Goal: Transaction & Acquisition: Purchase product/service

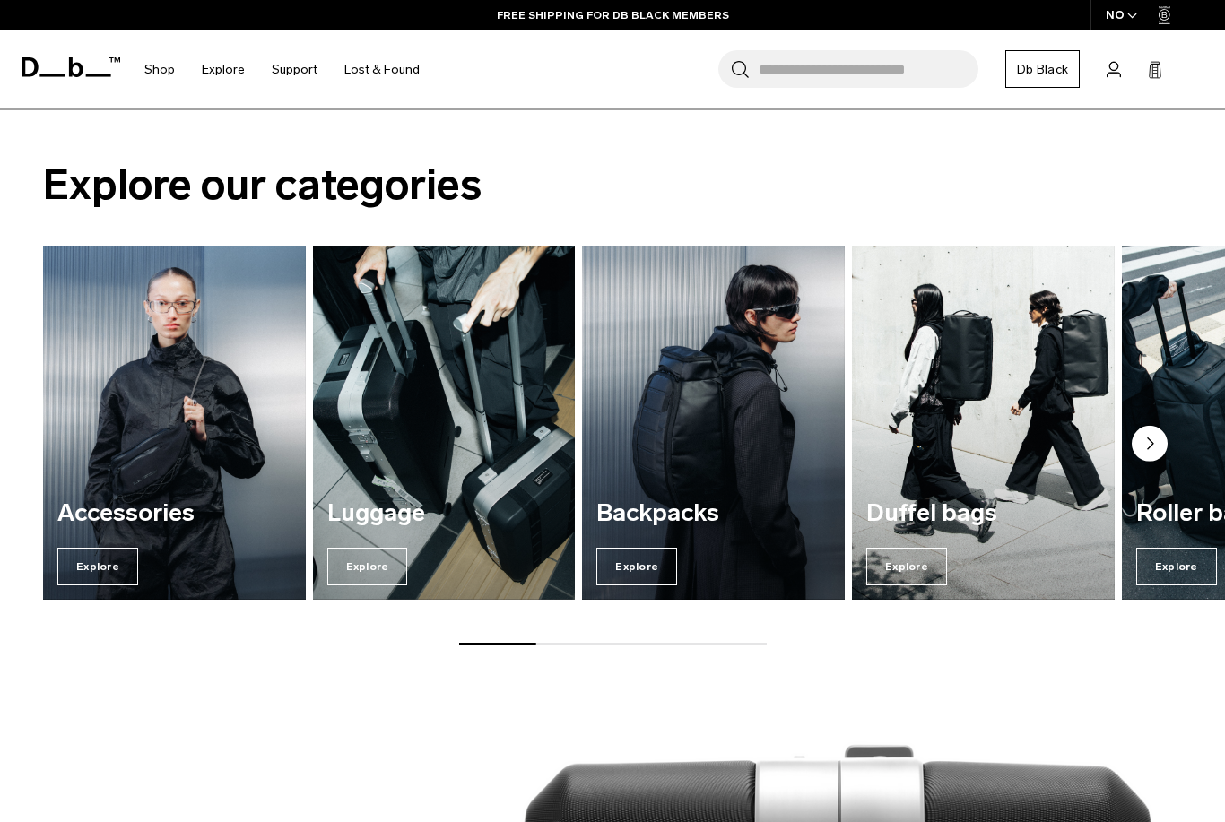
scroll to position [1815, 0]
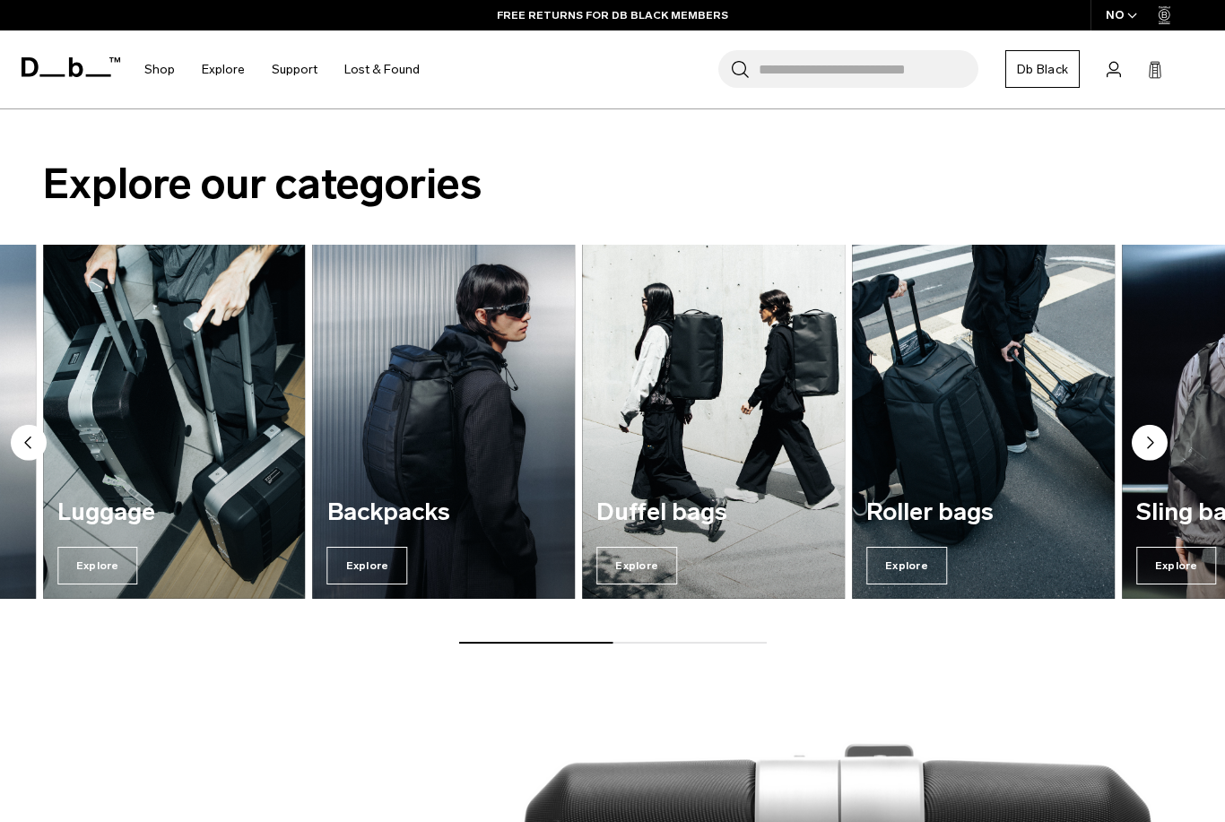
click at [126, 547] on span "Explore" at bounding box center [97, 566] width 81 height 38
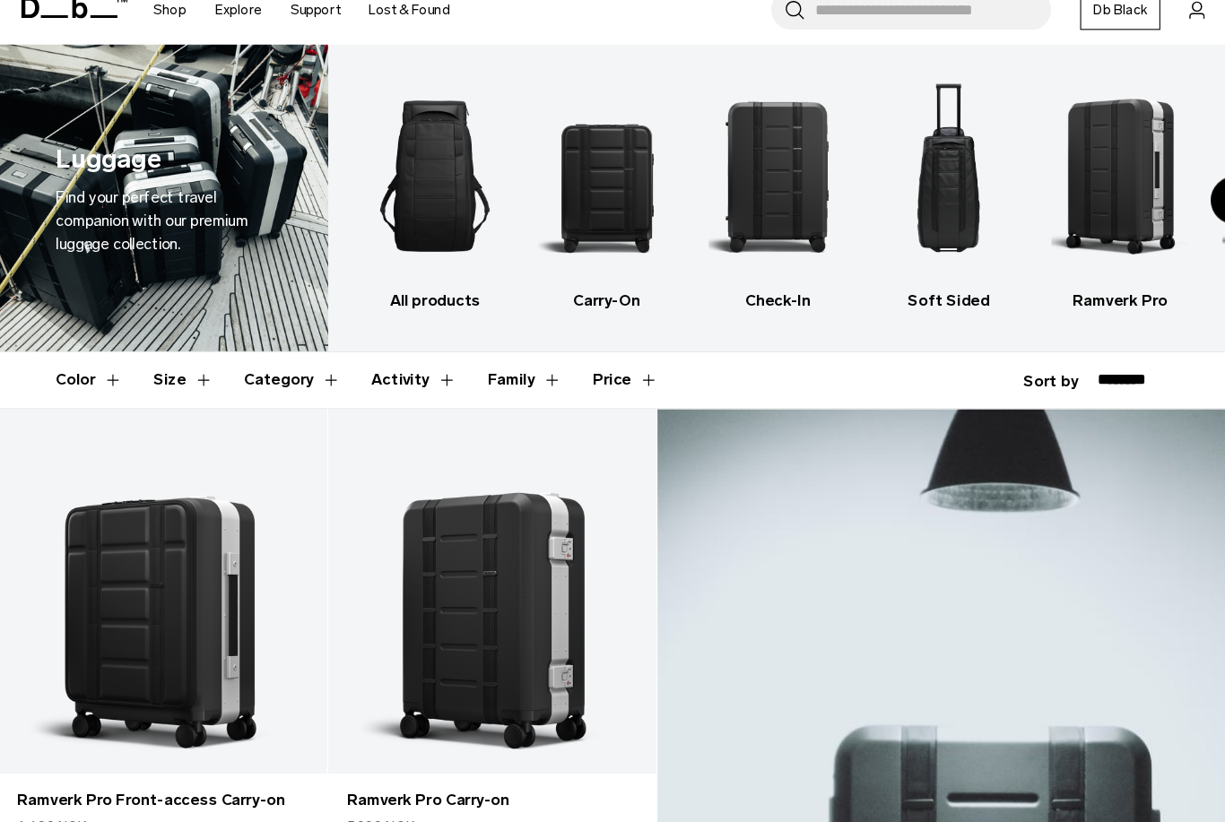
click at [586, 164] on img "2 / 6" at bounding box center [564, 217] width 127 height 192
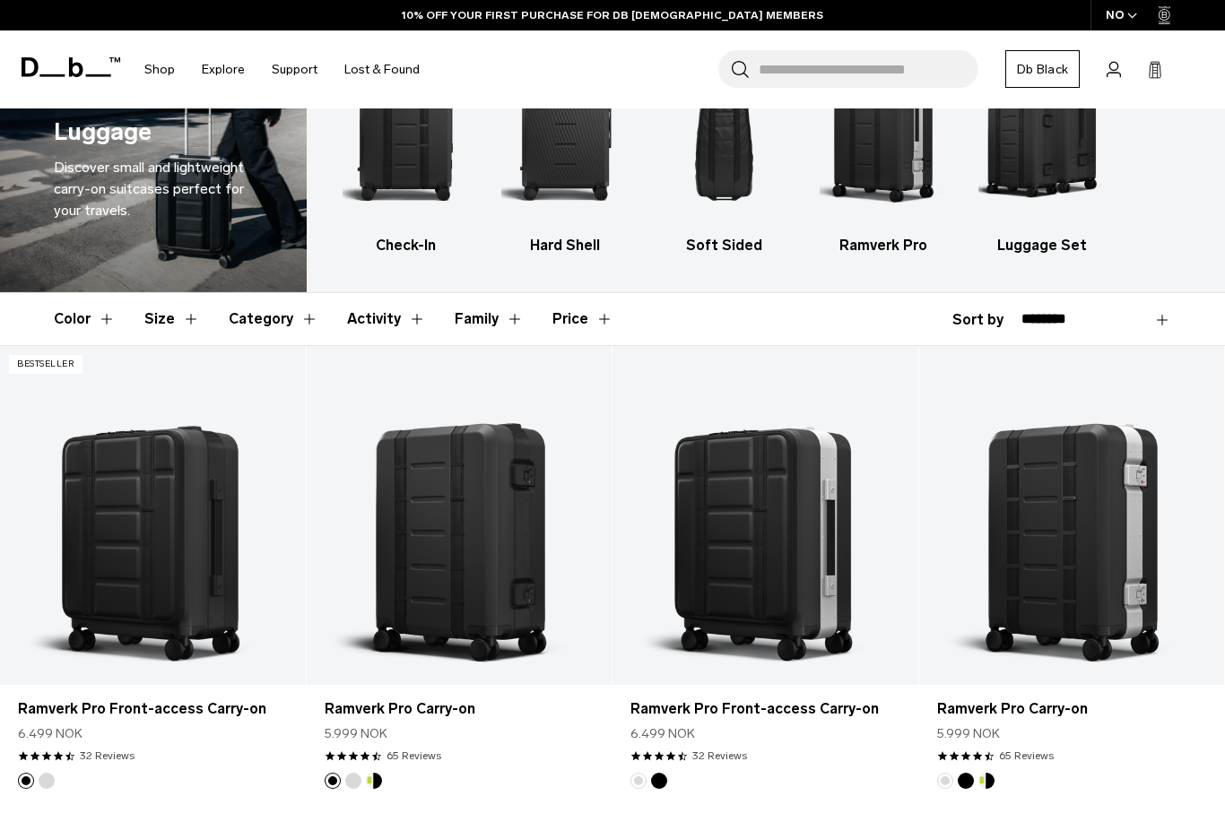
scroll to position [86, 0]
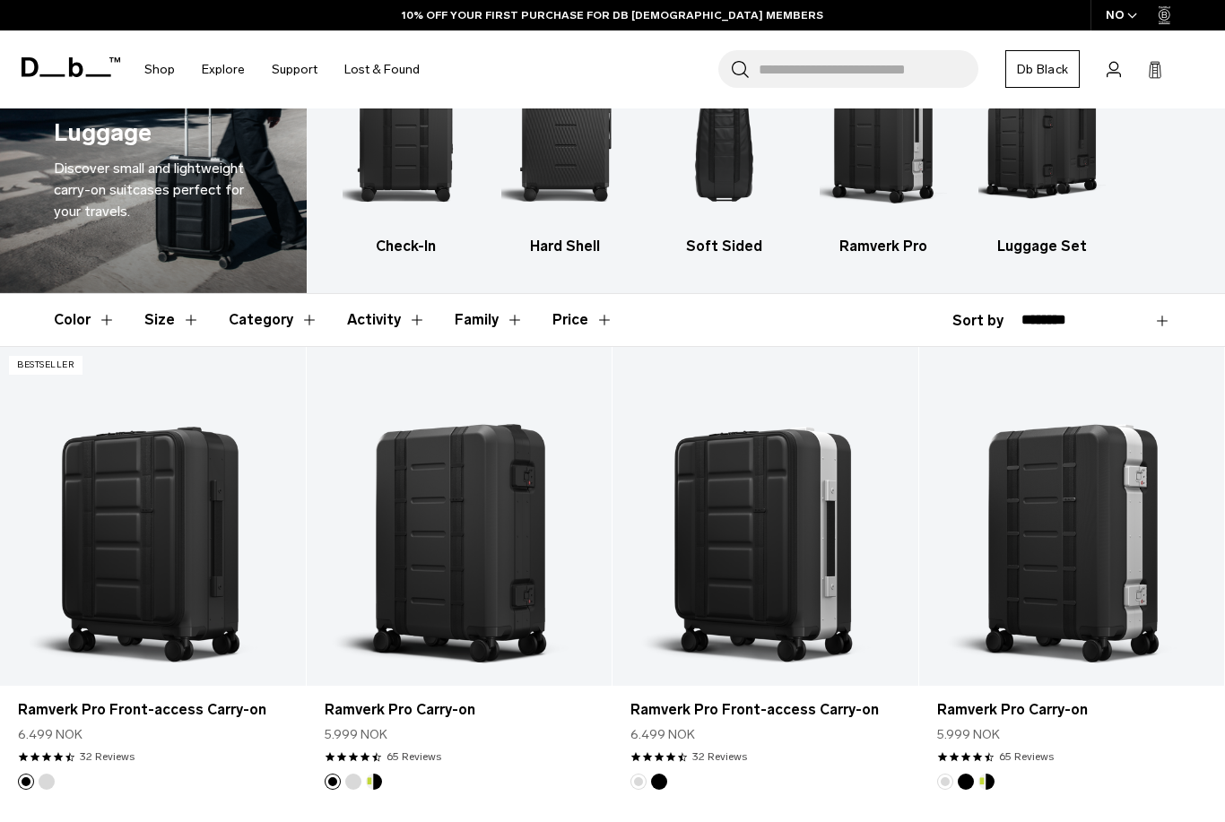
click at [896, 168] on img "4 / 5" at bounding box center [882, 131] width 127 height 192
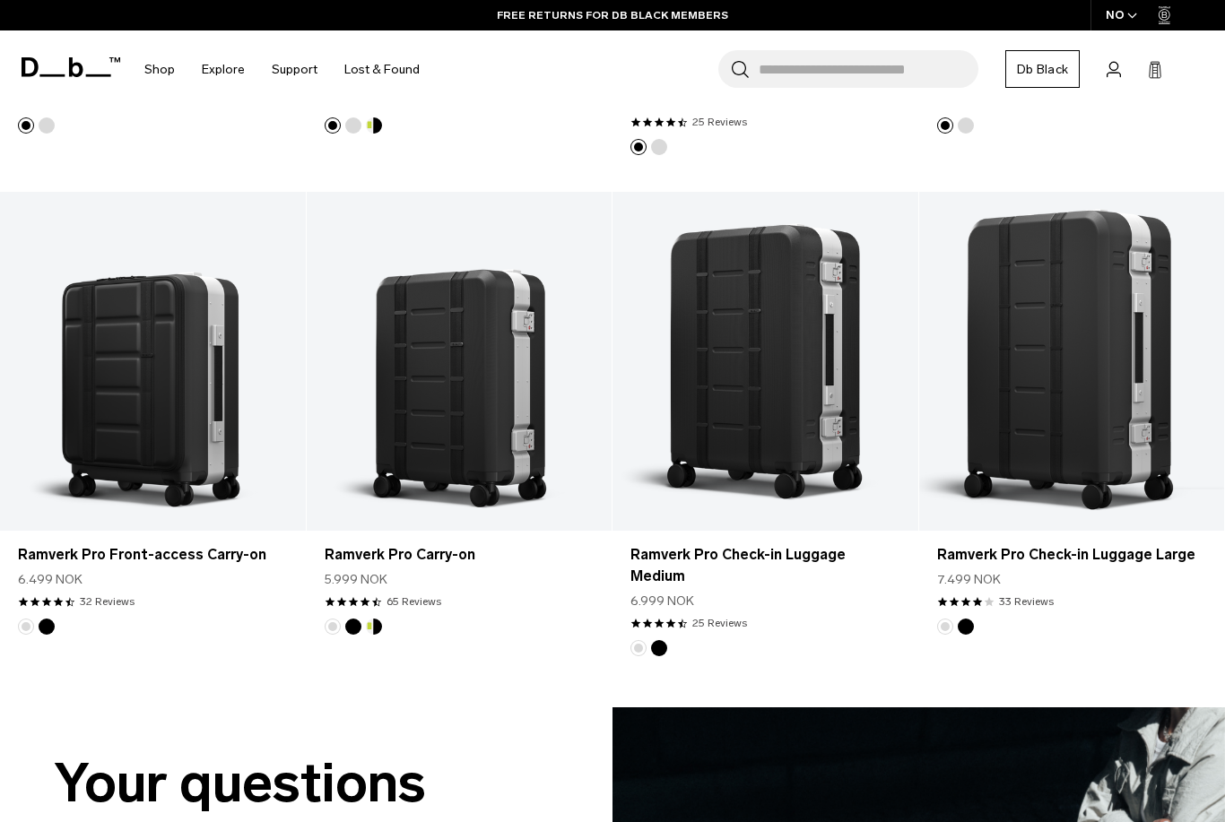
scroll to position [952, 0]
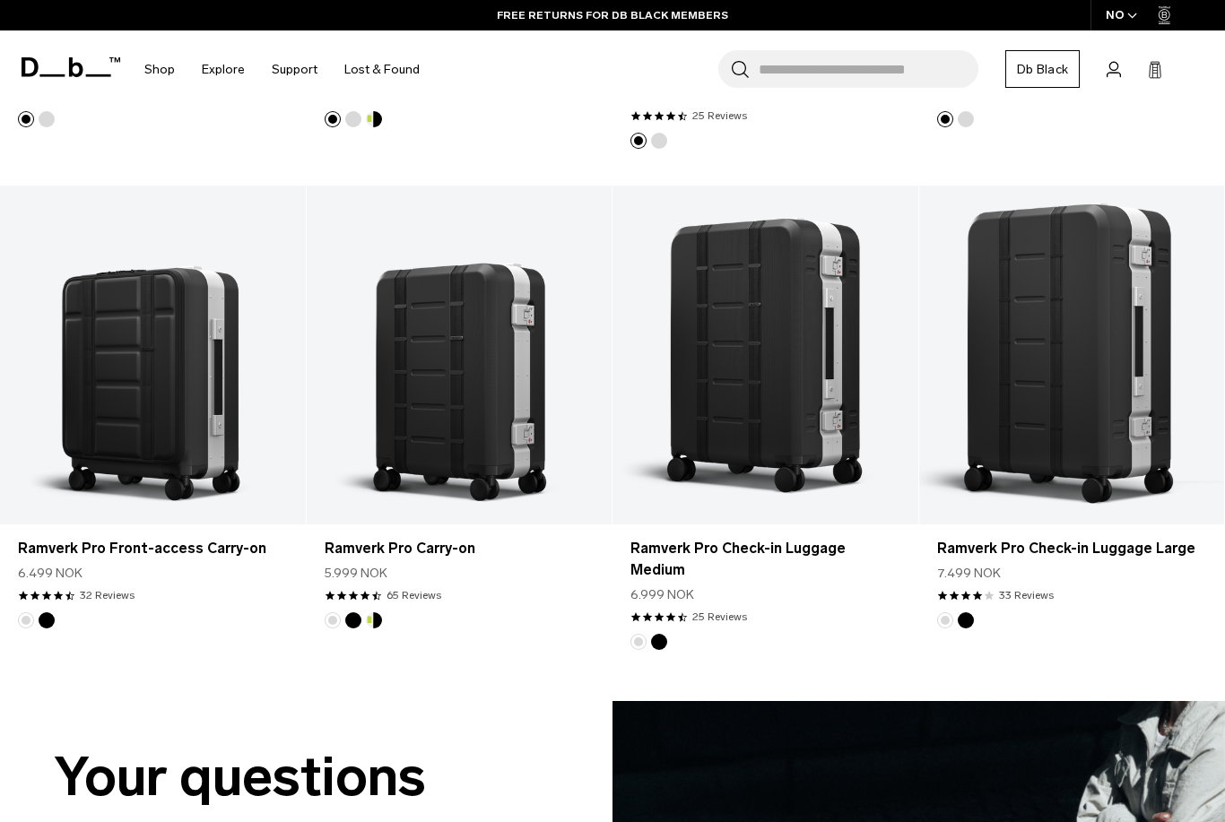
click at [524, 475] on button "Add to Cart" at bounding box center [460, 495] width 288 height 40
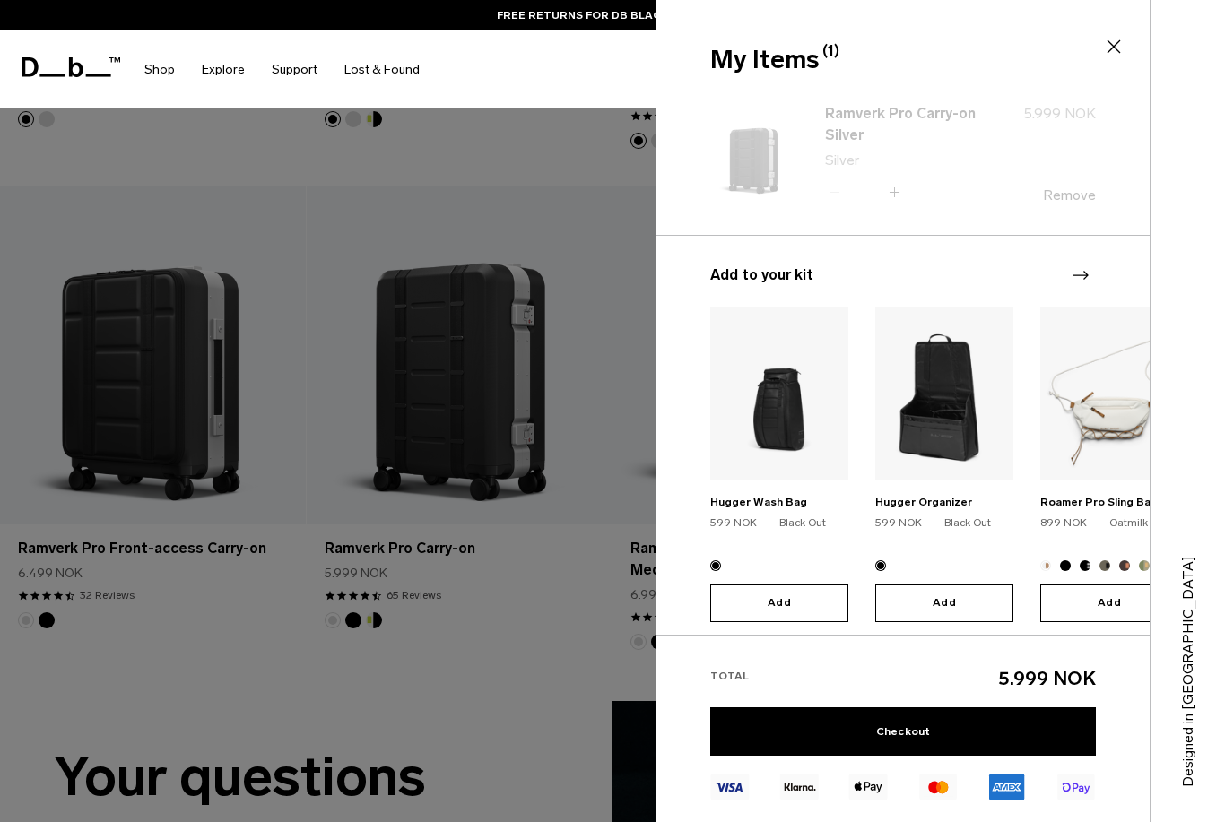
click at [524, 525] on div at bounding box center [612, 411] width 1225 height 822
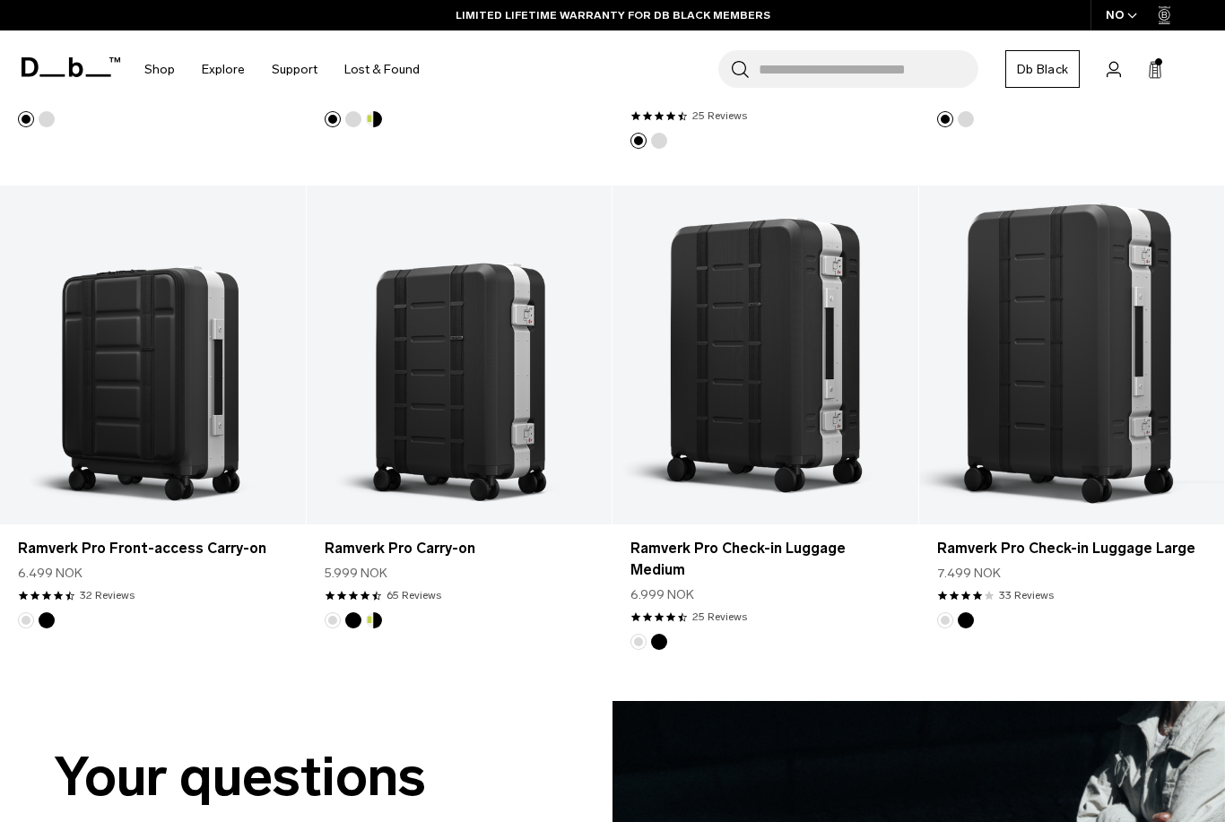
click at [491, 538] on link "Ramverk Pro Carry-on" at bounding box center [460, 549] width 270 height 22
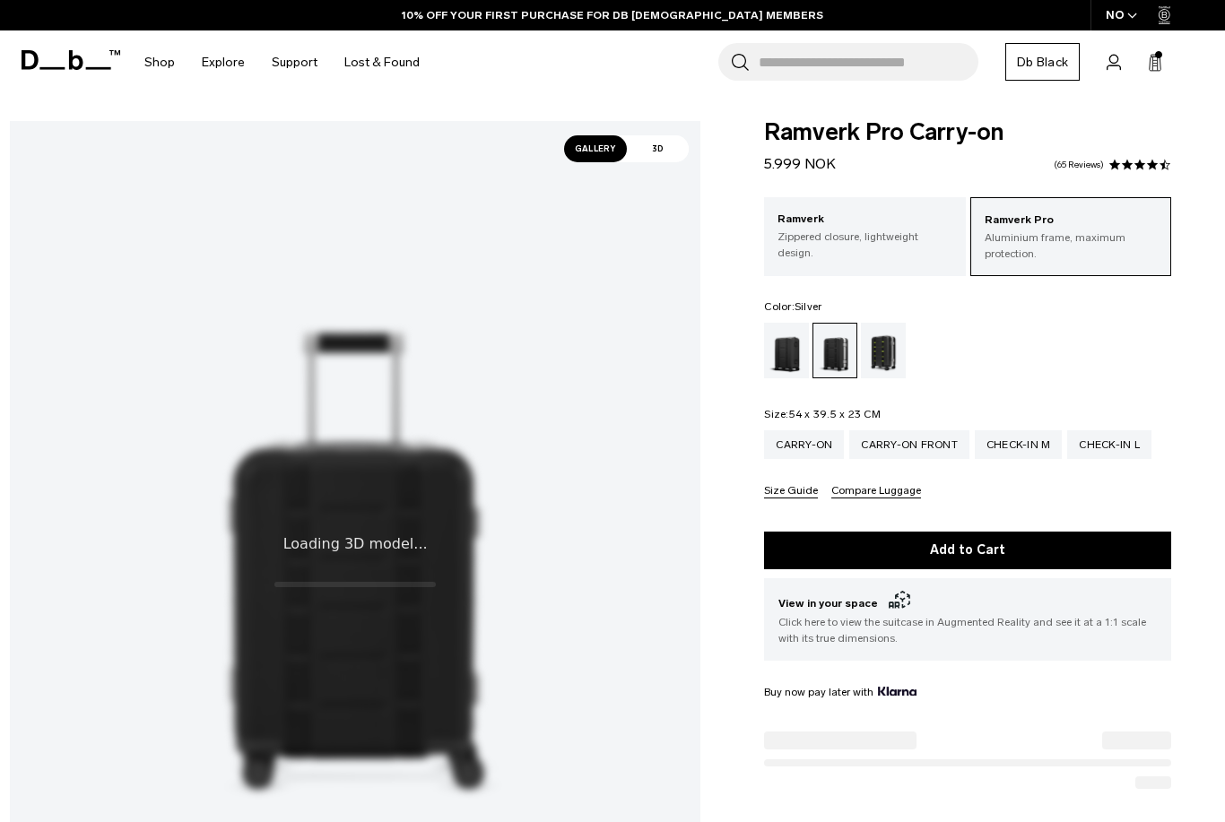
click at [1147, 62] on icon at bounding box center [1154, 63] width 14 height 18
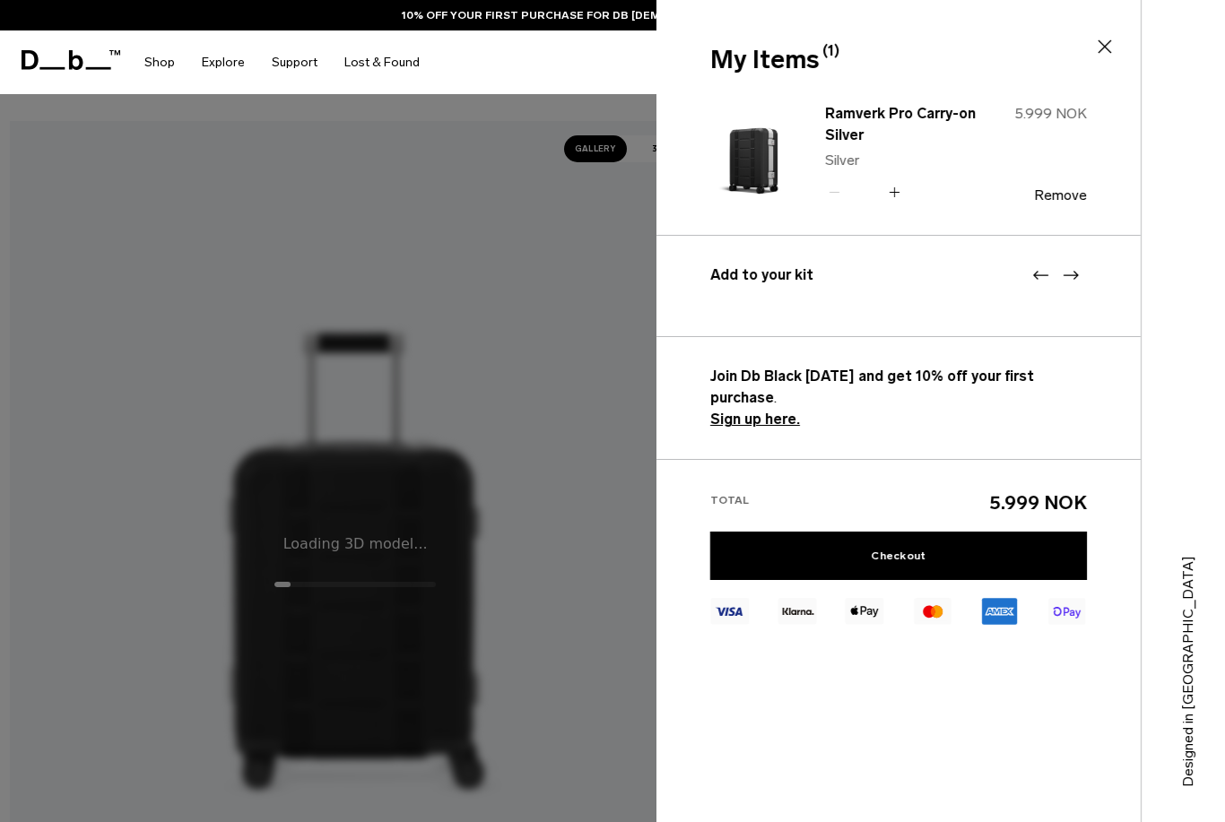
click at [823, 195] on div "Ramverk Pro Carry-on Silver Silver Quantity - * + 5.999 NOK Remove" at bounding box center [941, 153] width 290 height 106
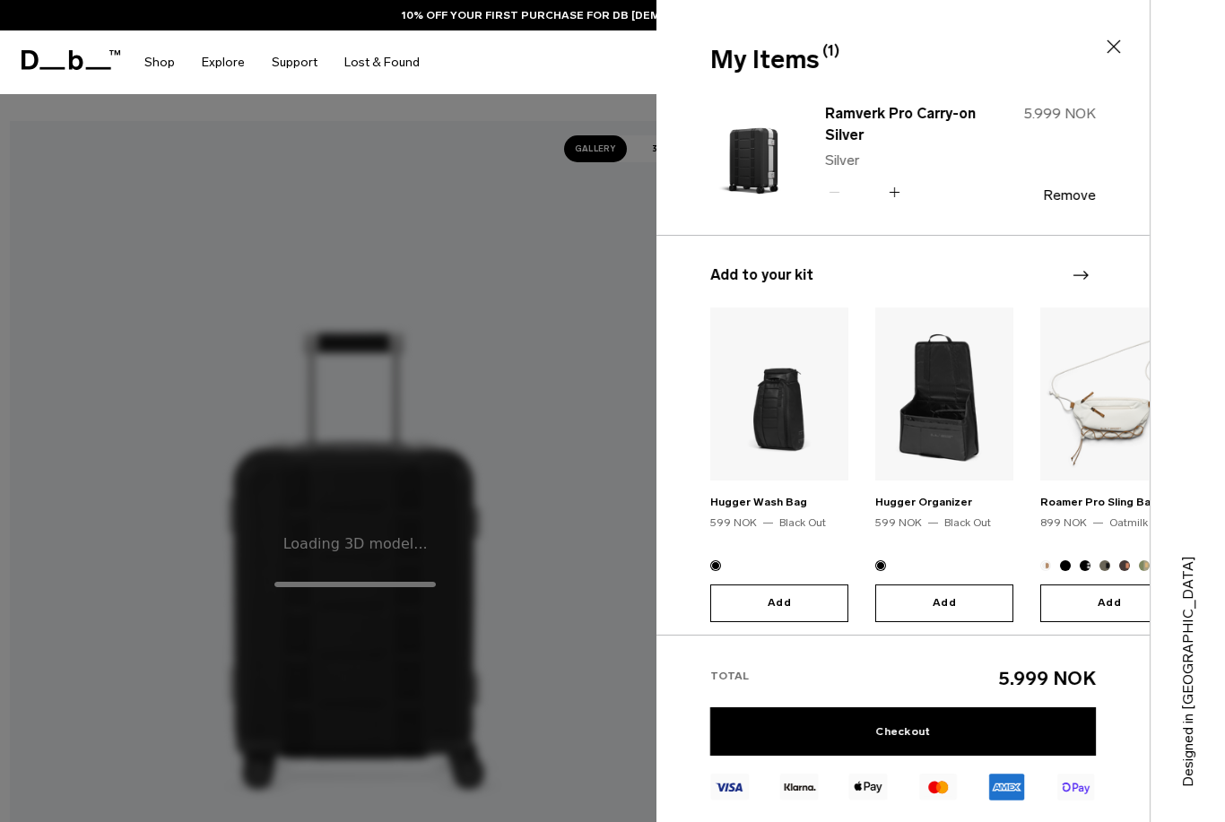
click at [1097, 38] on div "My Items (1) Close" at bounding box center [900, 45] width 489 height 90
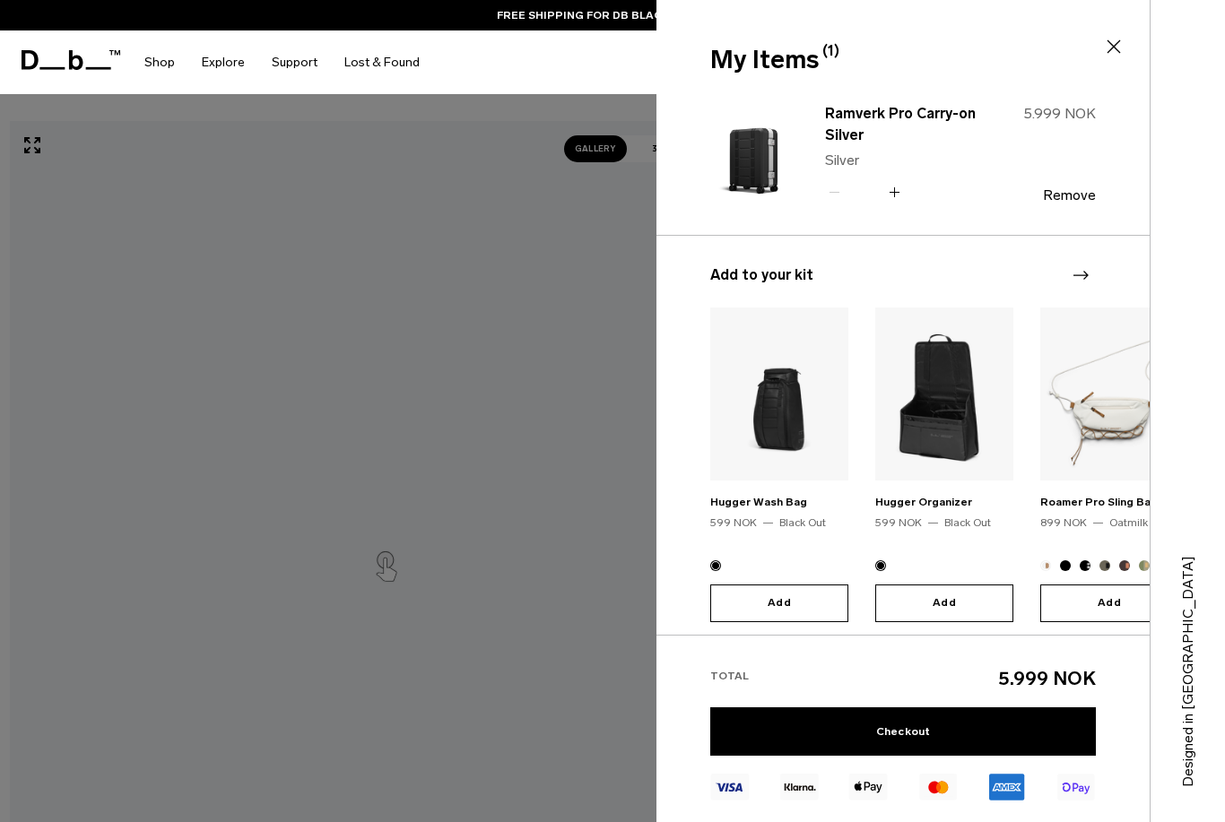
click at [1120, 42] on icon at bounding box center [1114, 47] width 22 height 22
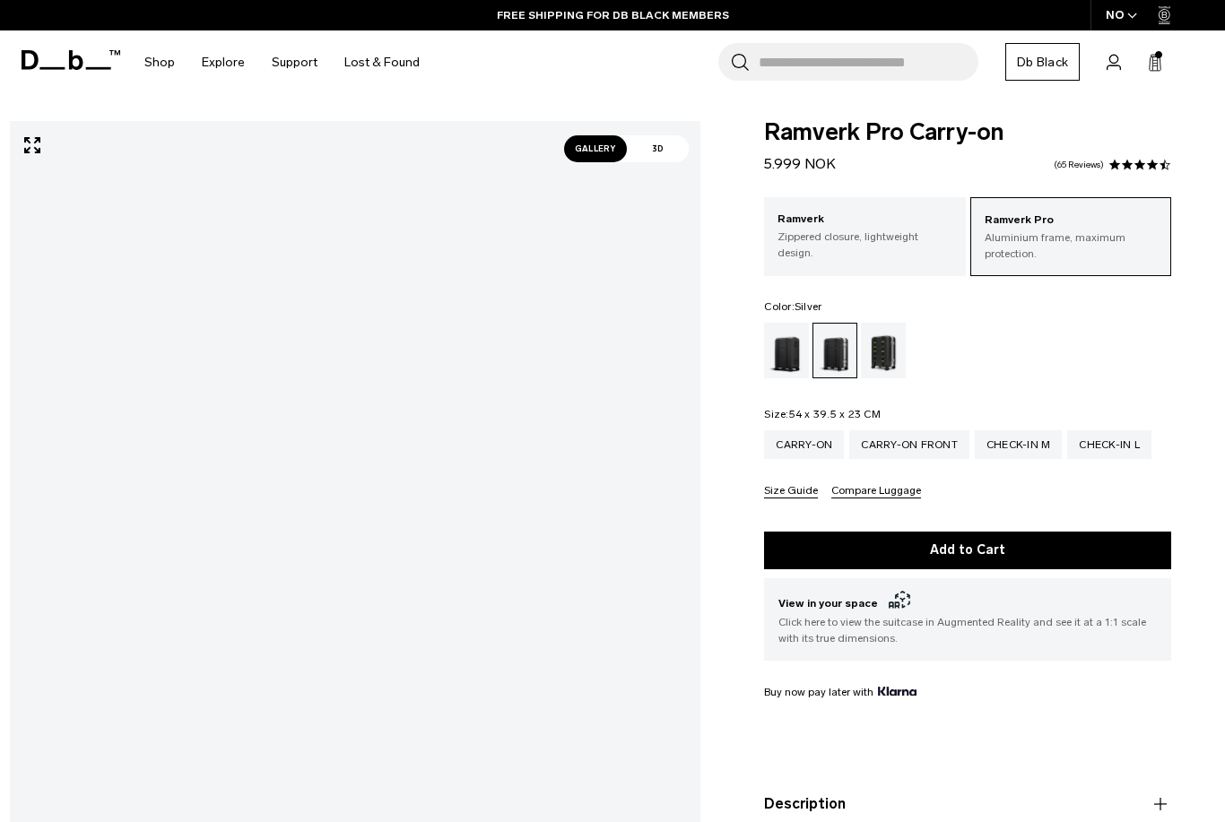
click at [1159, 51] on span at bounding box center [1158, 54] width 7 height 7
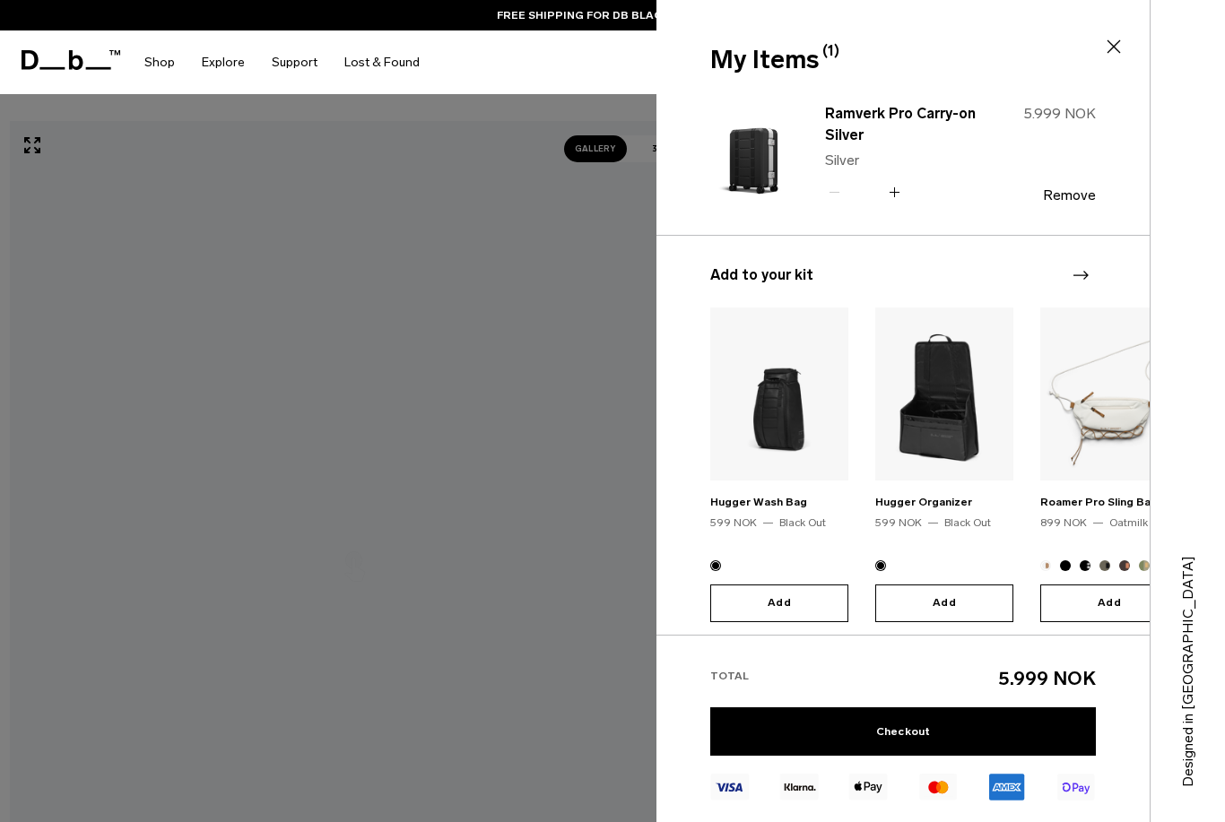
click at [1080, 194] on button "Remove" at bounding box center [1069, 195] width 53 height 16
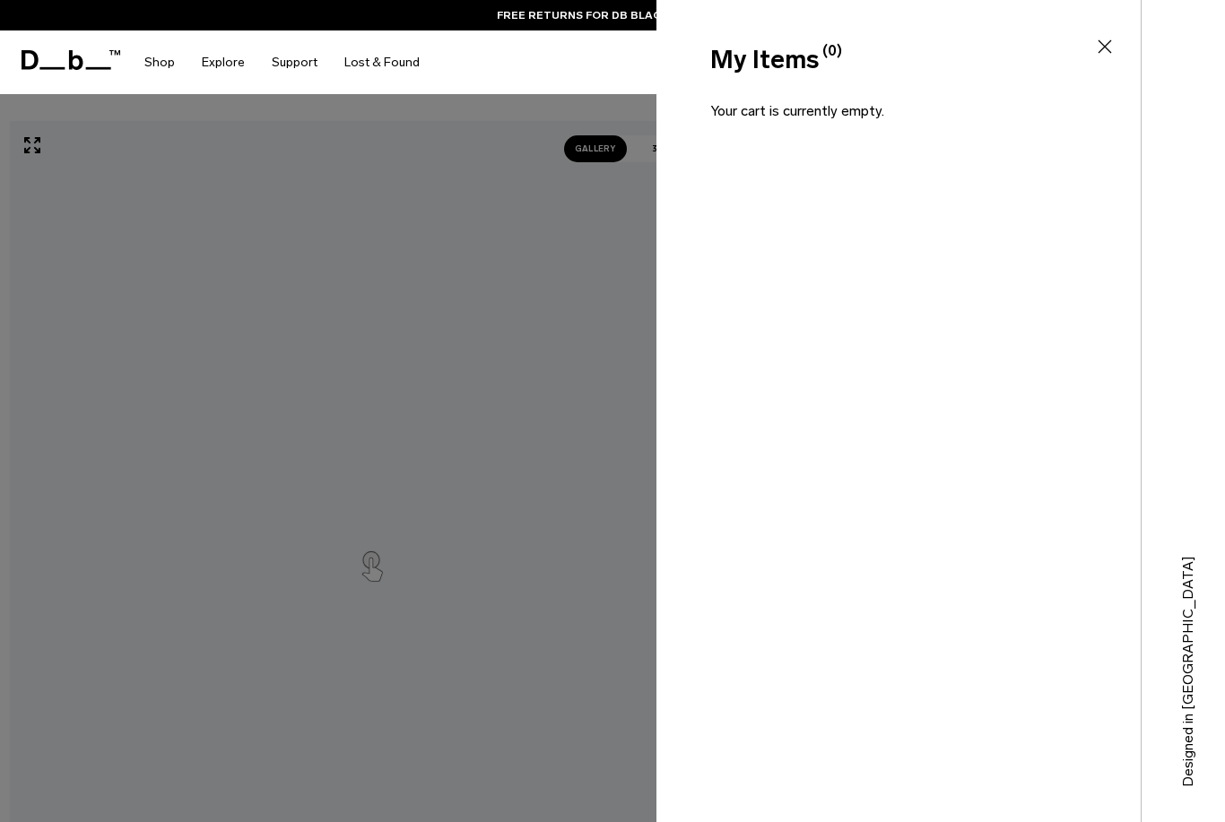
click at [76, 441] on div at bounding box center [612, 411] width 1225 height 822
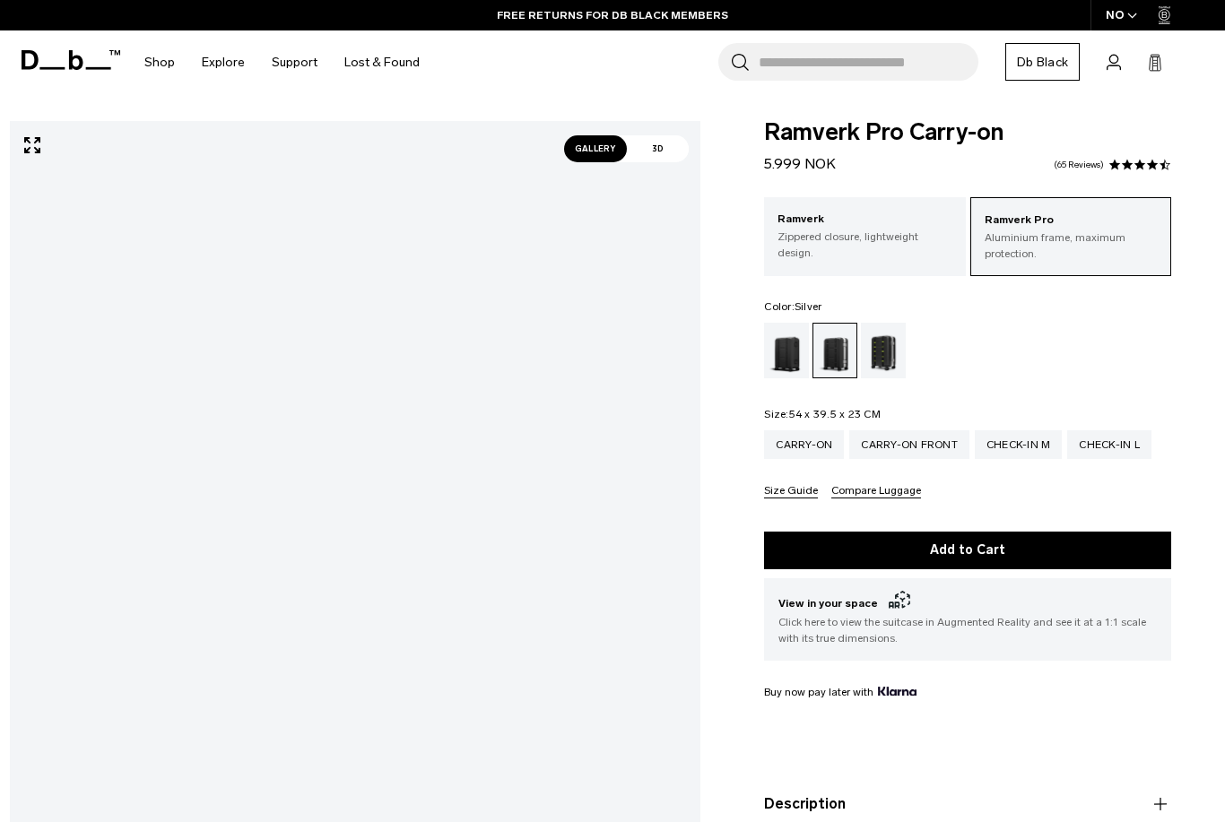
scroll to position [74, 0]
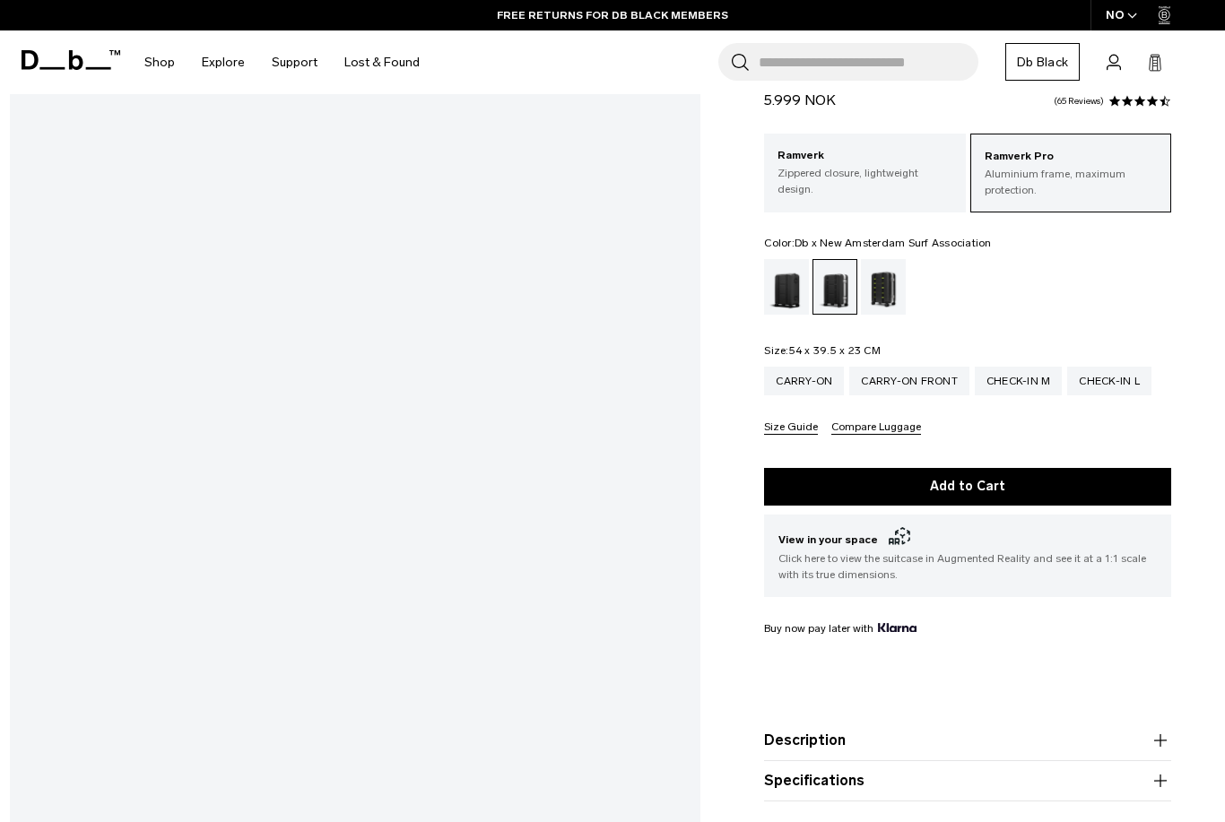
click at [880, 273] on div "Db x New Amsterdam Surf Association" at bounding box center [884, 287] width 46 height 56
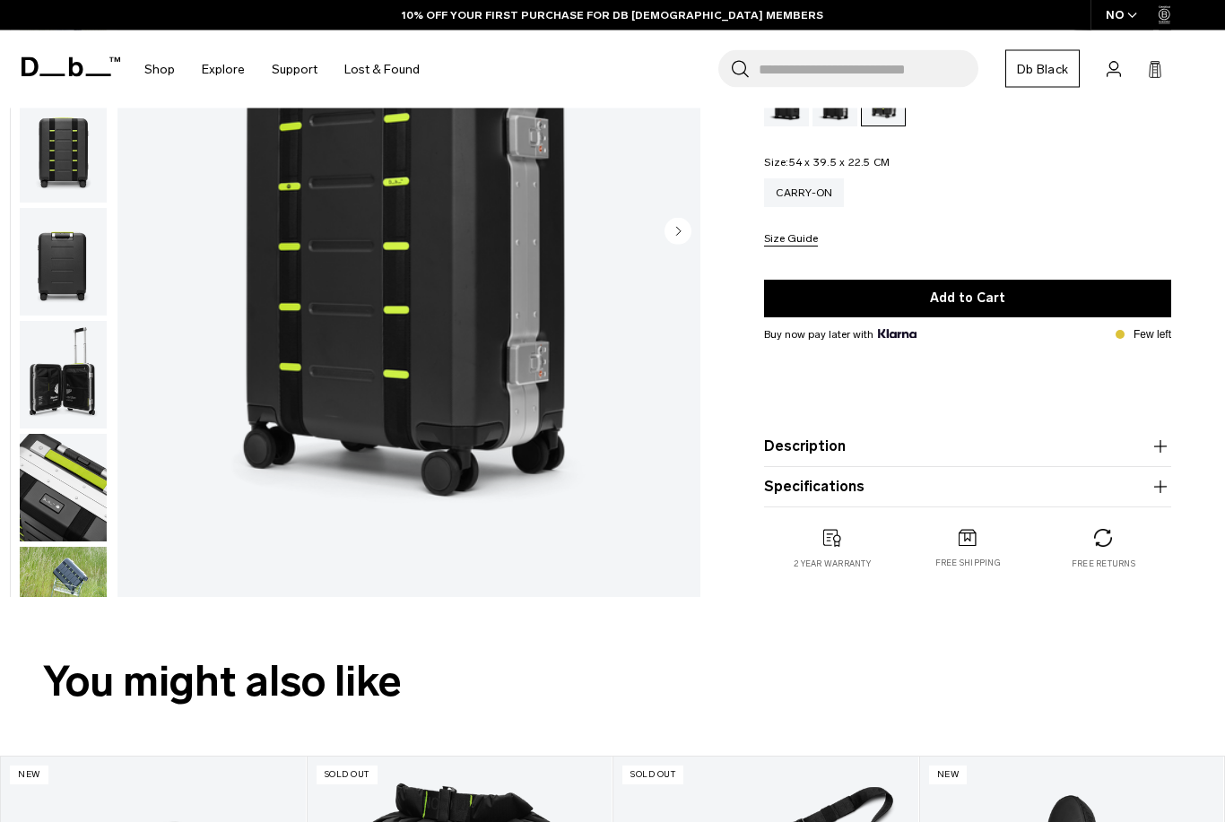
scroll to position [261, 0]
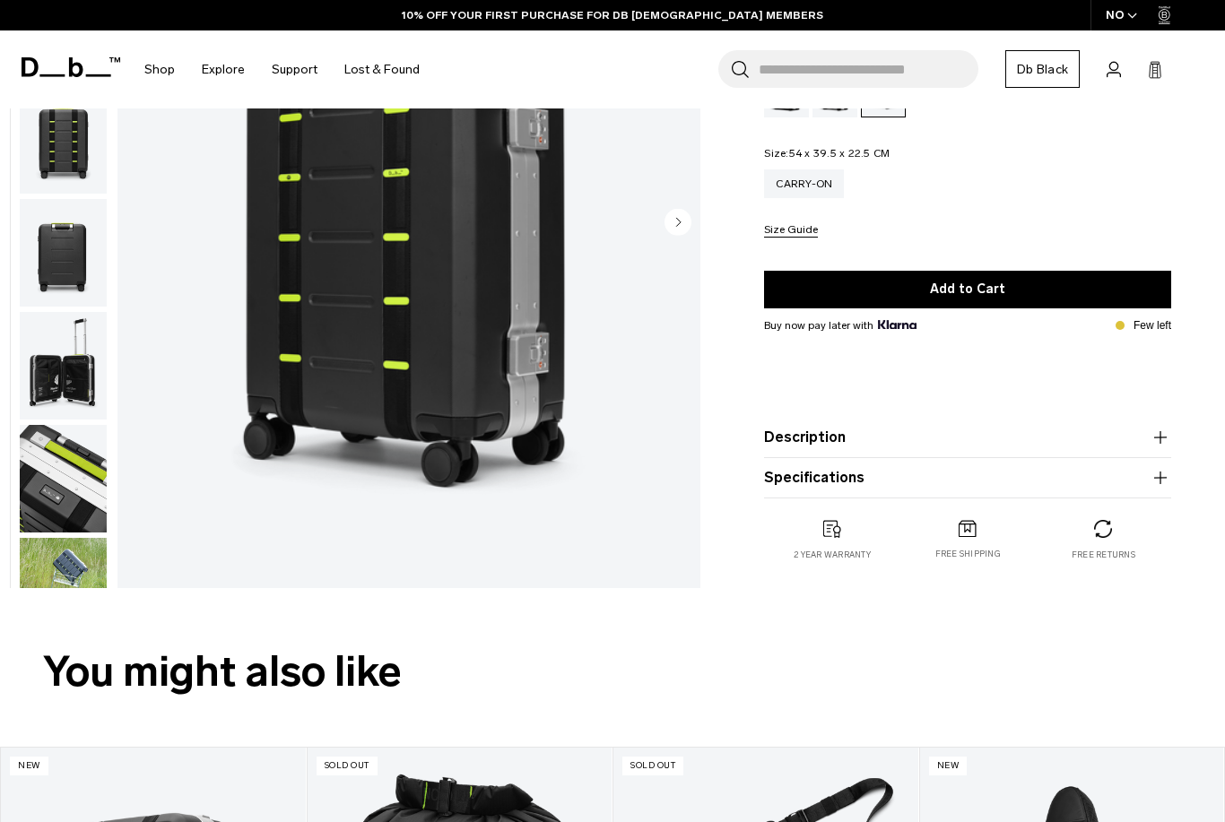
click at [1133, 328] on p "Few left" at bounding box center [1152, 325] width 38 height 16
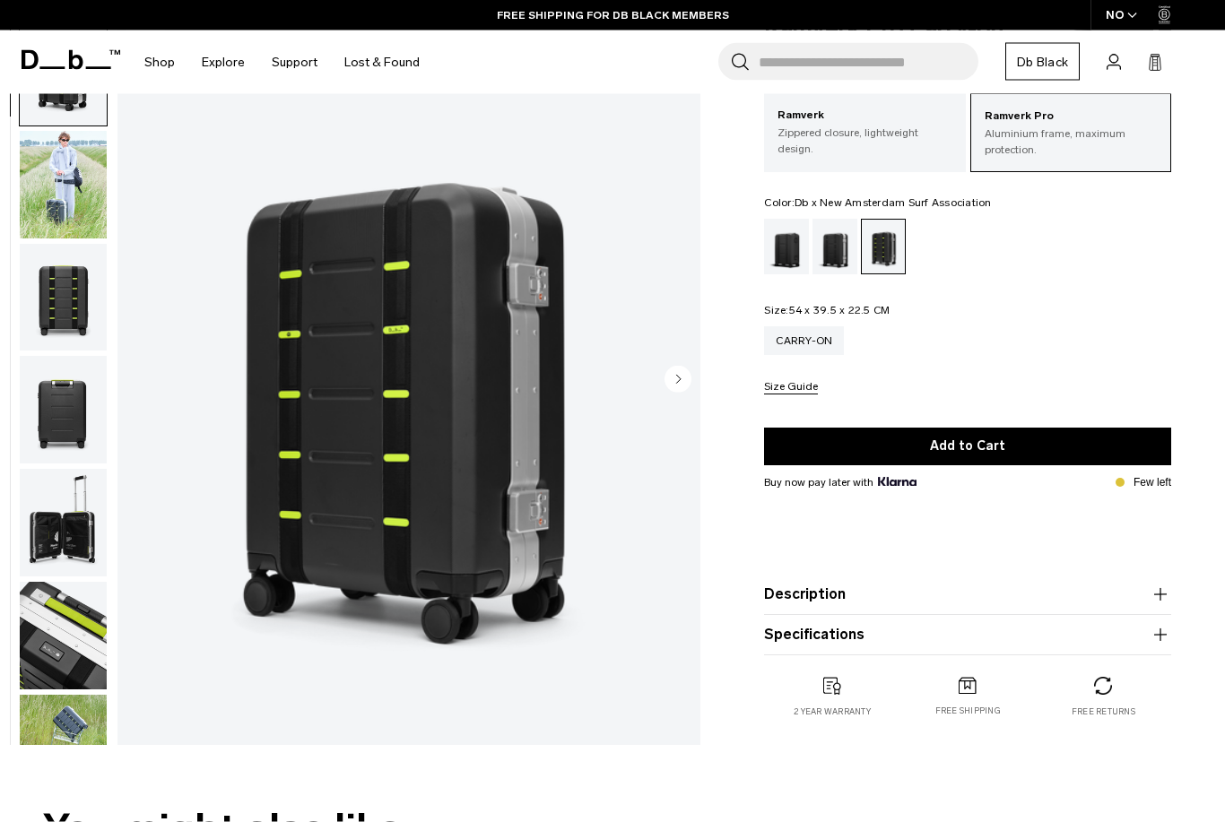
scroll to position [104, 0]
click at [845, 253] on div "Silver" at bounding box center [835, 247] width 46 height 56
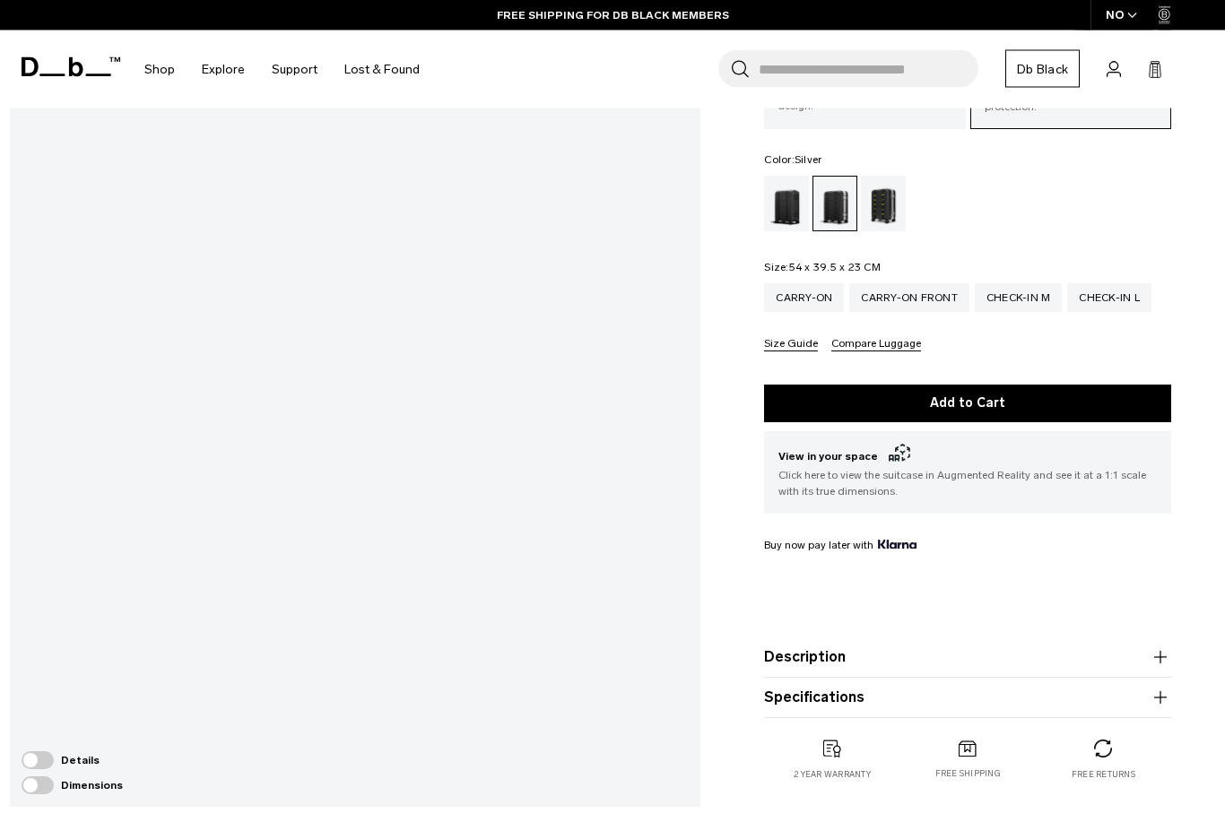
scroll to position [191, 0]
click at [31, 769] on span at bounding box center [38, 761] width 32 height 18
click at [468, 406] on div at bounding box center [463, 409] width 22 height 22
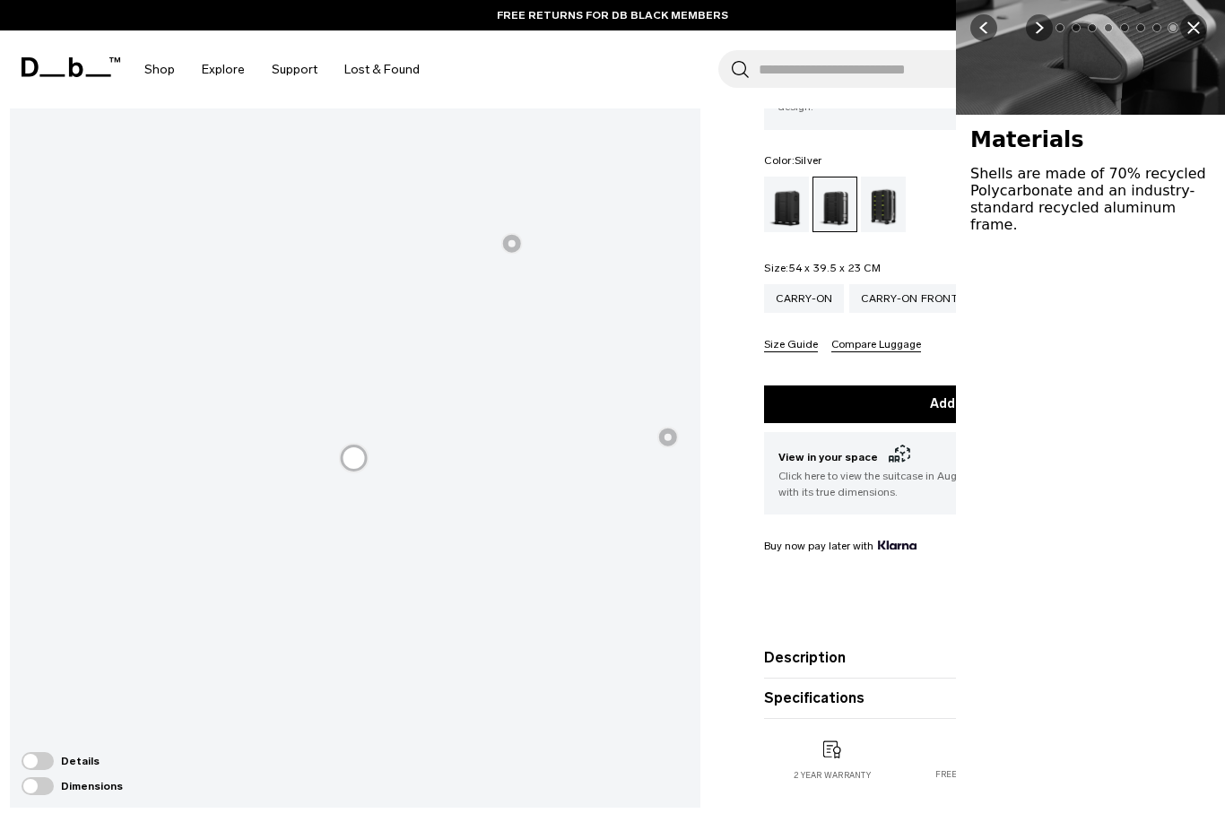
click at [1199, 16] on x-fibbl-close-button "Close" at bounding box center [1193, 27] width 27 height 27
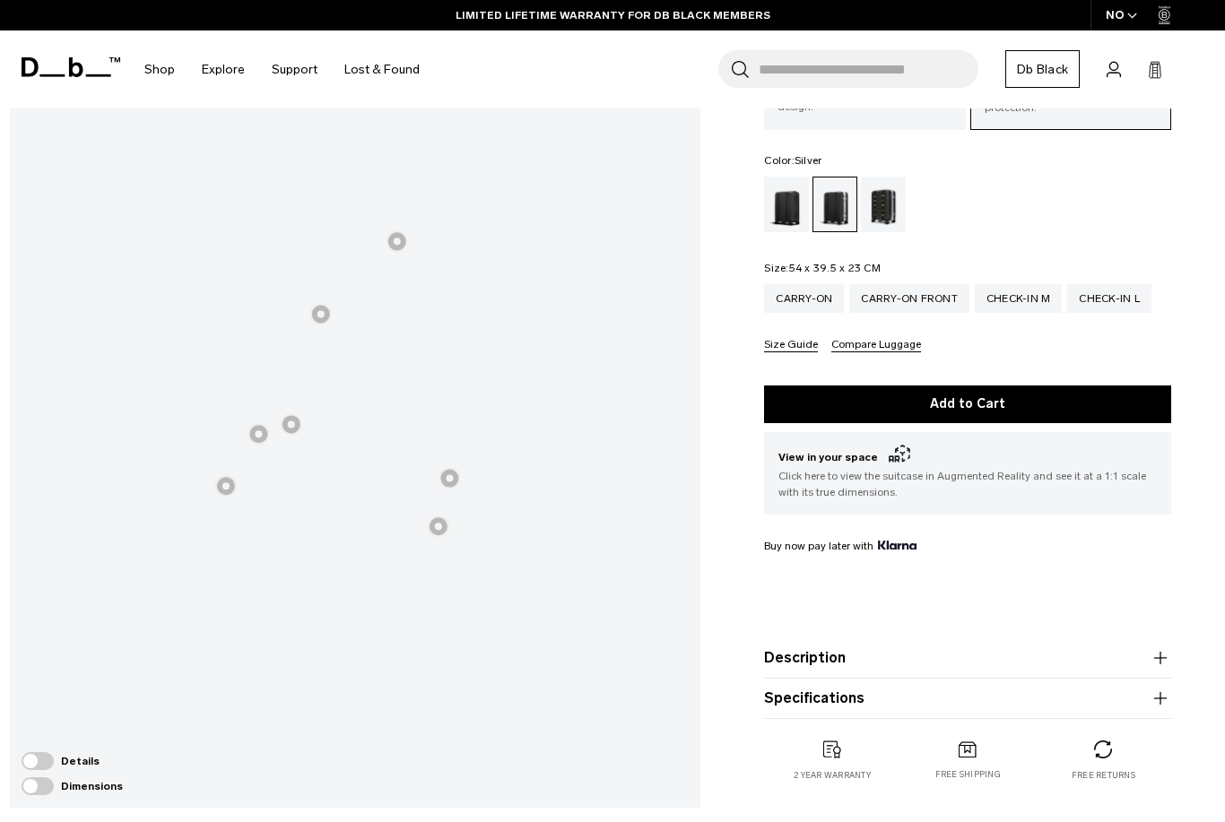
click at [444, 473] on div at bounding box center [449, 479] width 22 height 22
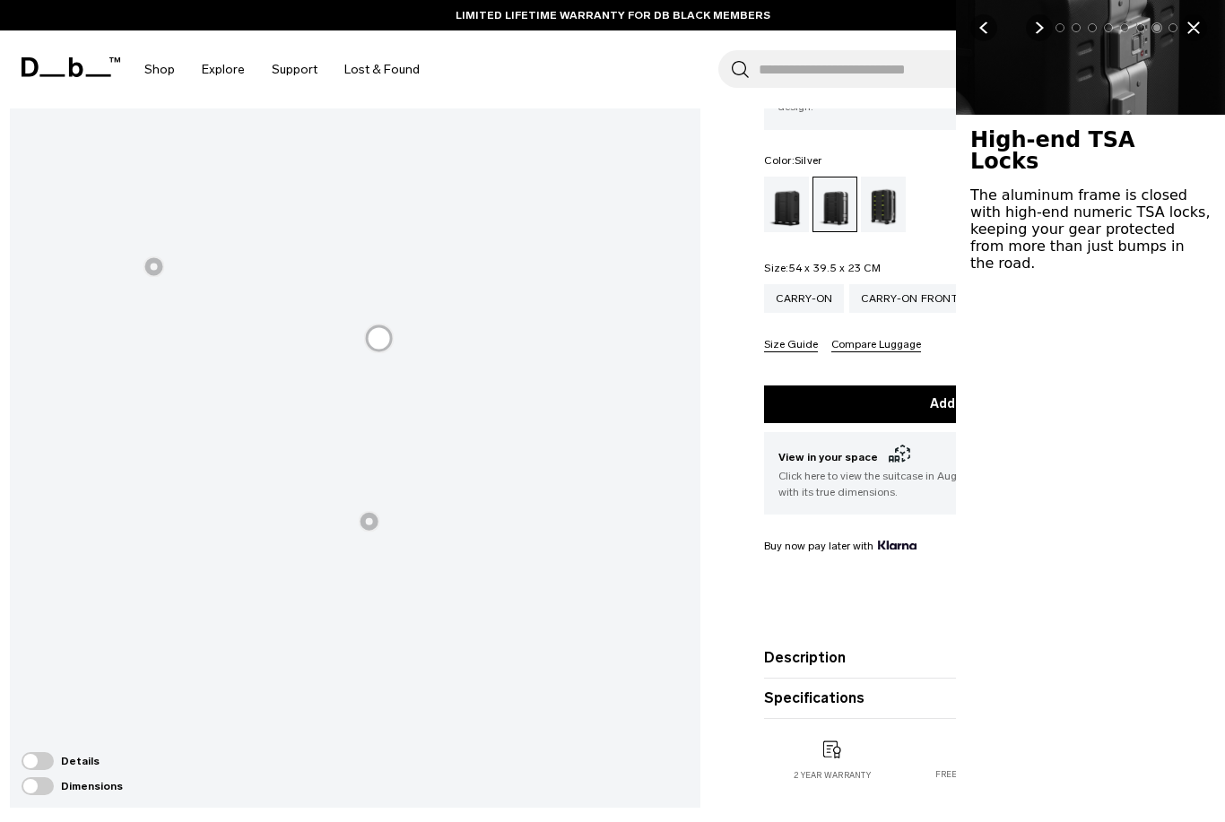
click at [369, 512] on div at bounding box center [370, 522] width 22 height 22
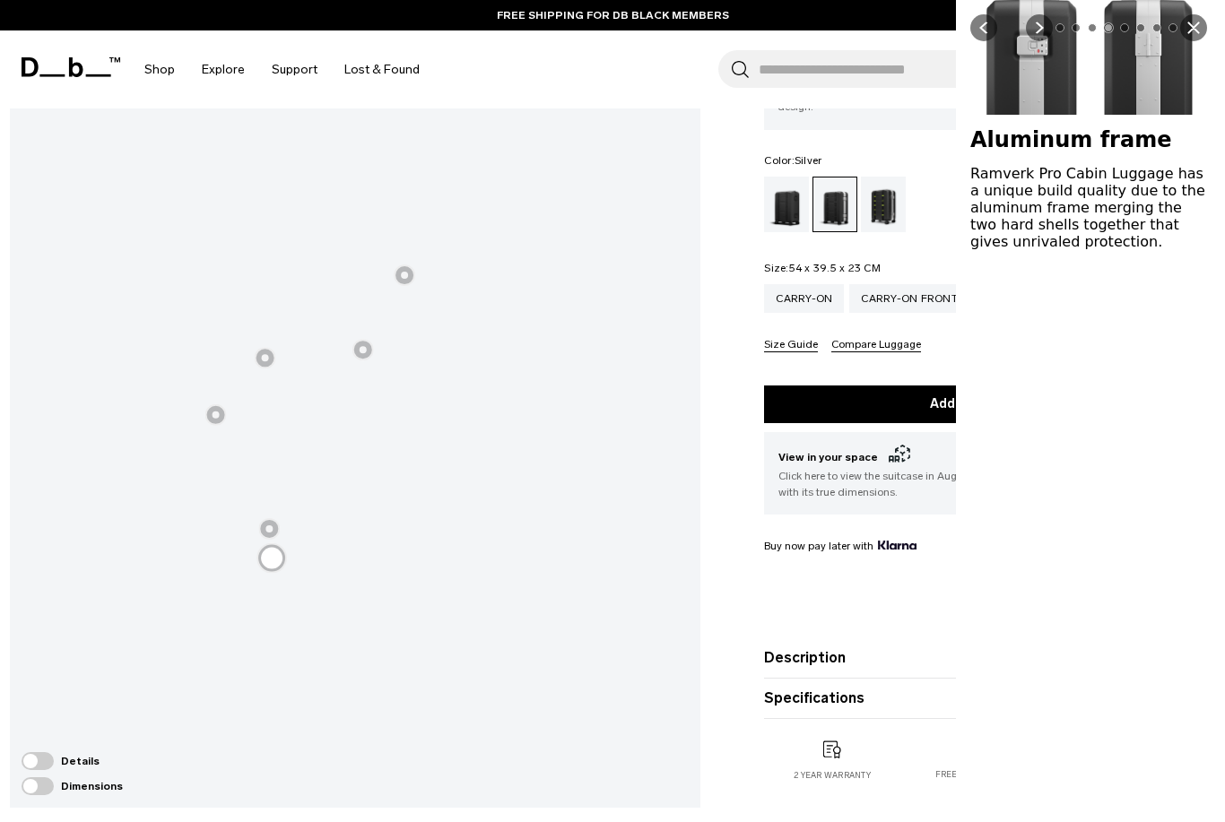
click at [406, 282] on div at bounding box center [405, 275] width 22 height 22
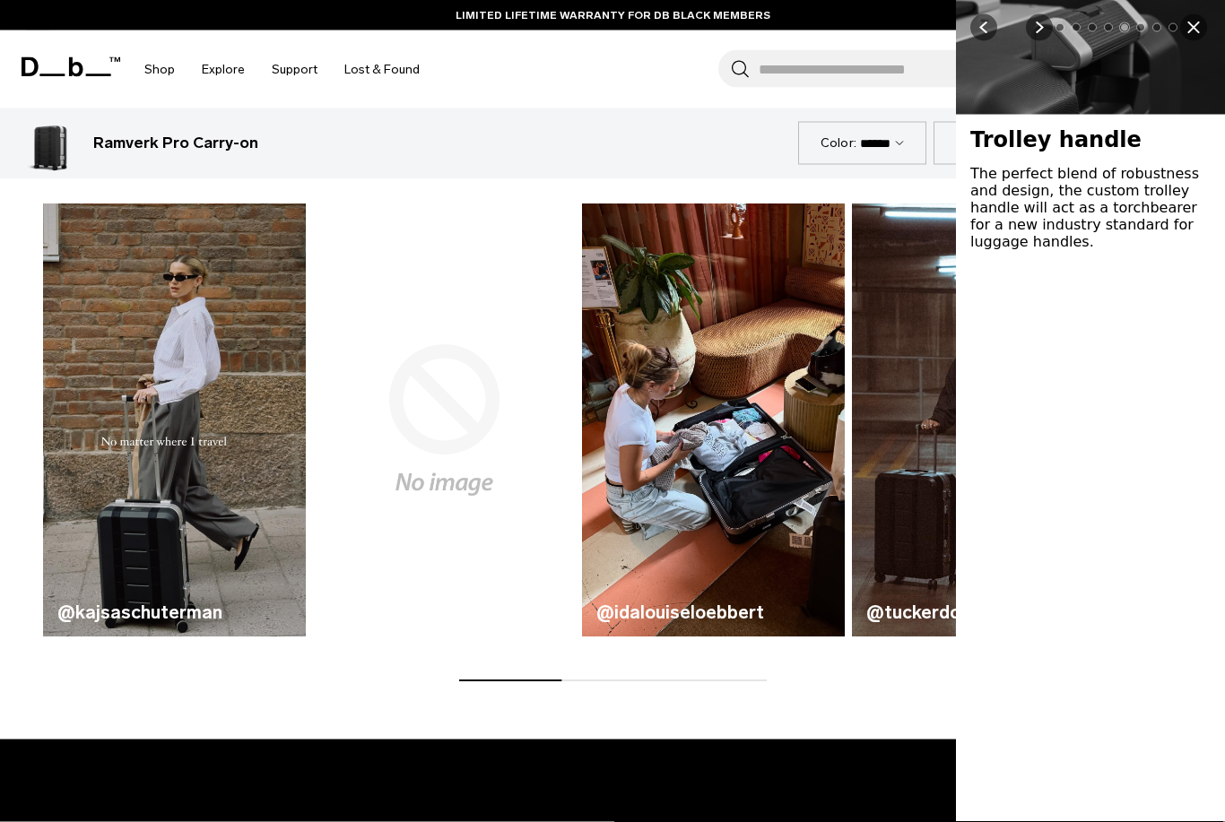
scroll to position [950, 0]
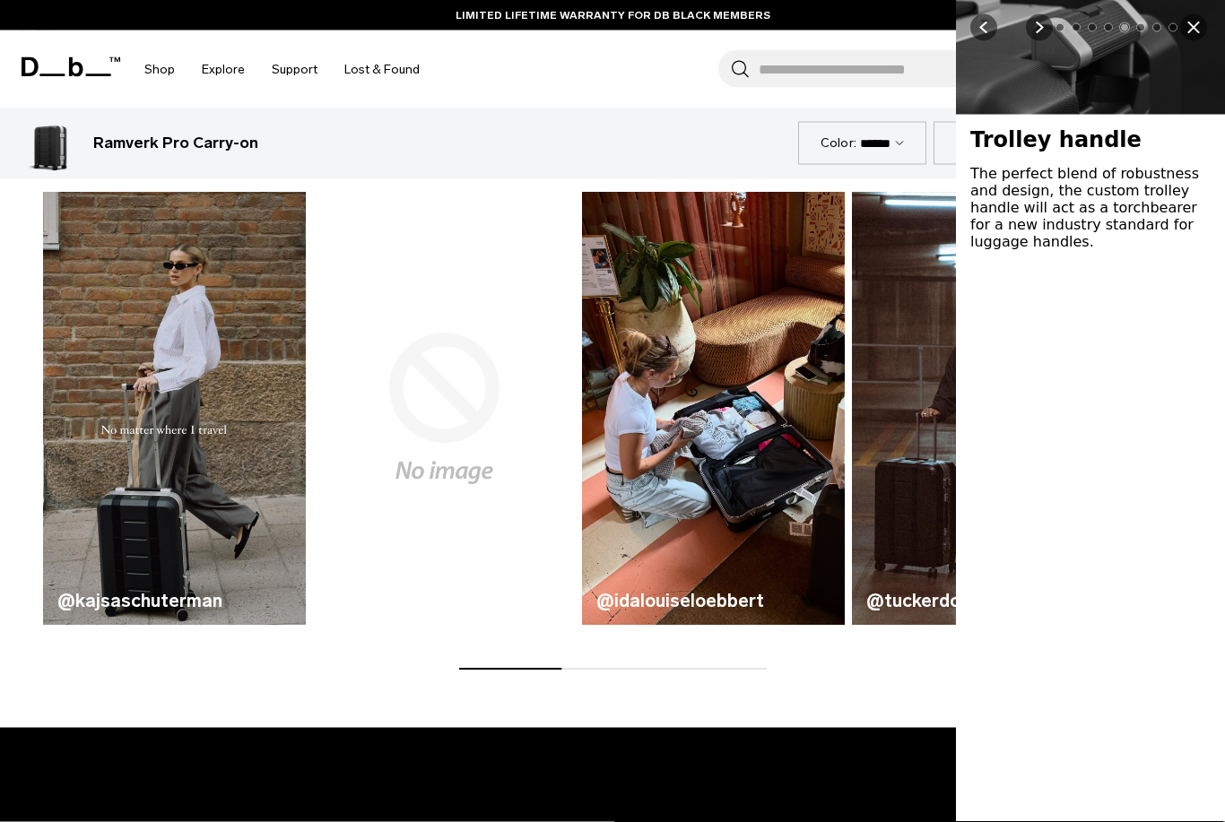
click at [754, 380] on img "3 / 6" at bounding box center [713, 409] width 263 height 433
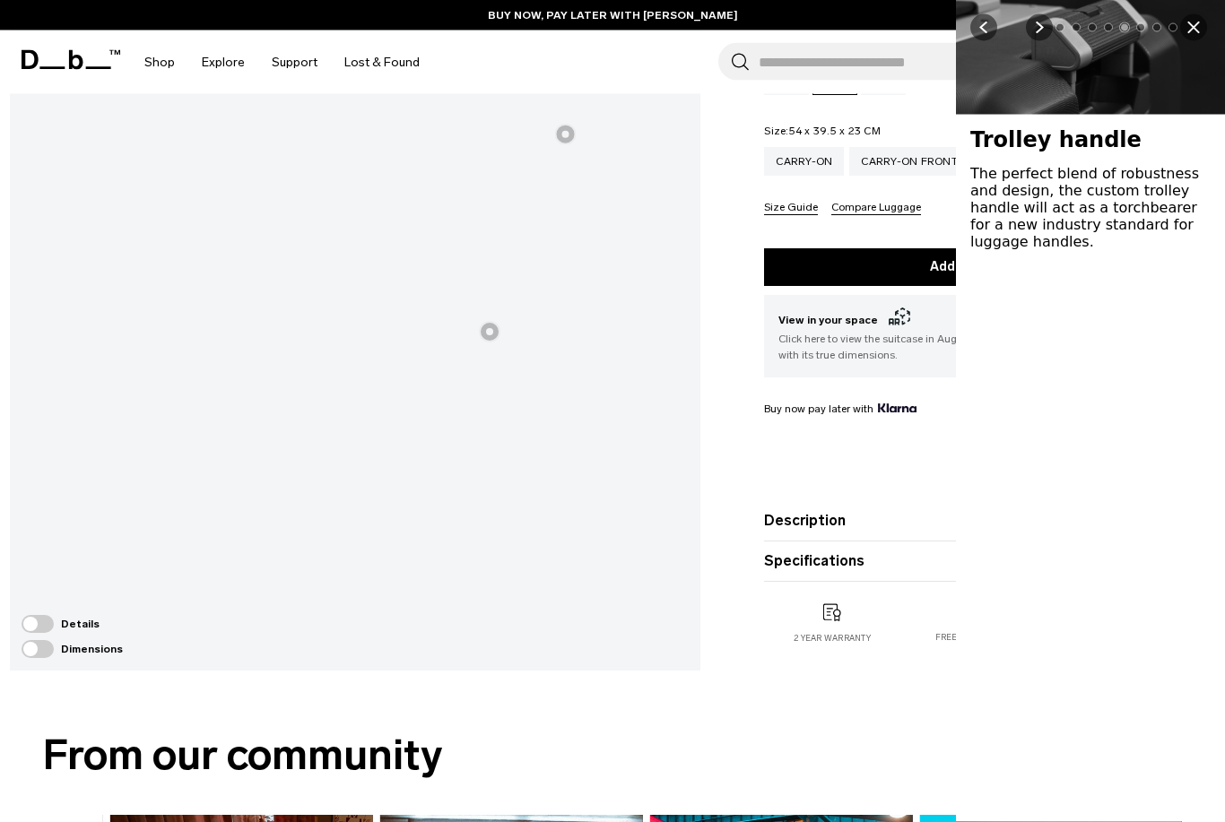
click at [1197, 25] on icon "Close" at bounding box center [1193, 28] width 13 height 13
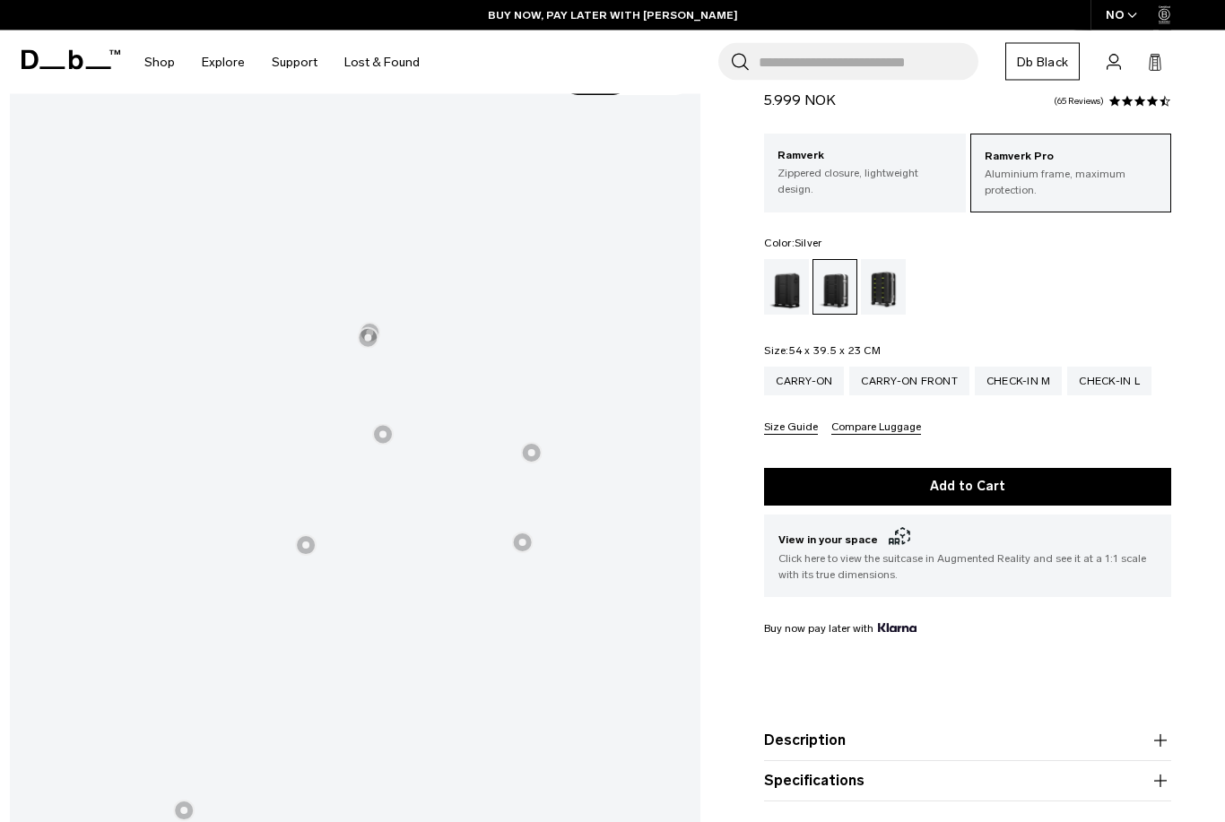
scroll to position [0, 0]
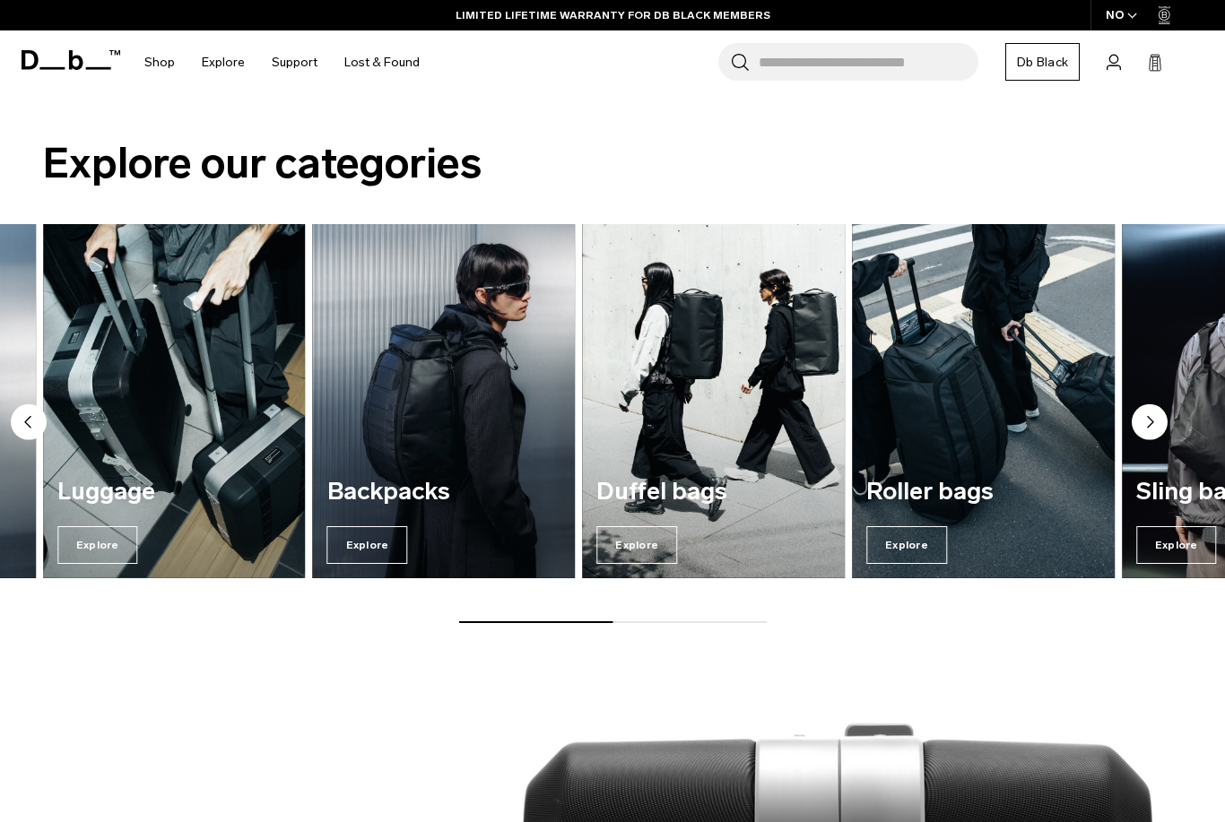
scroll to position [1834, 0]
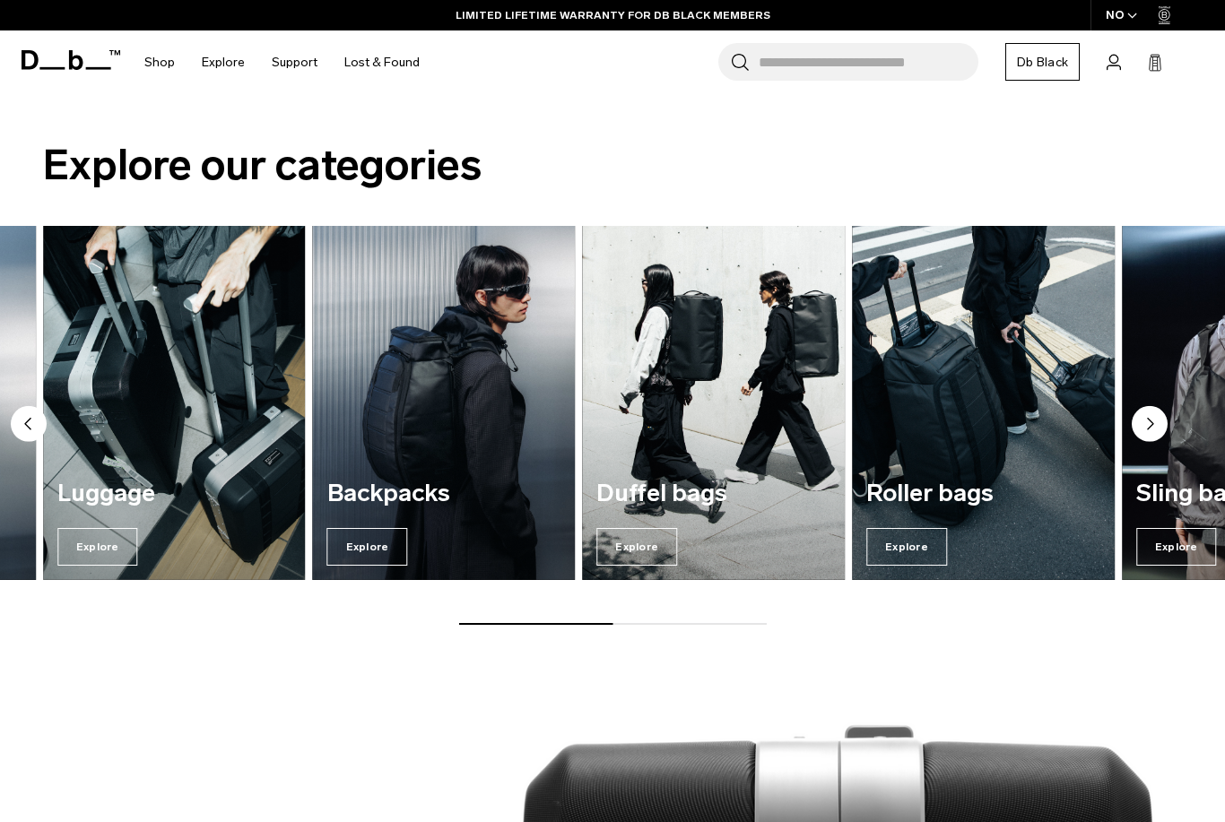
click at [1137, 0] on div "NO" at bounding box center [1121, 15] width 63 height 30
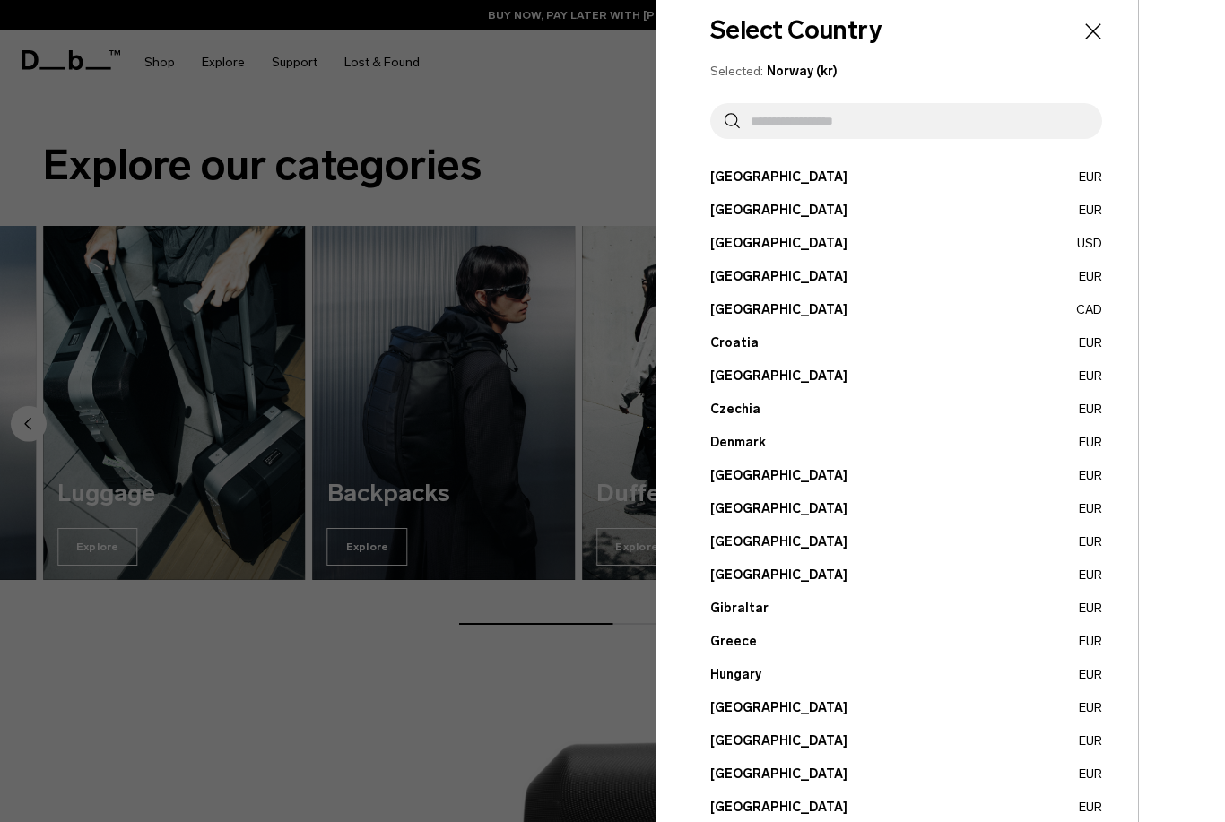
scroll to position [27, 0]
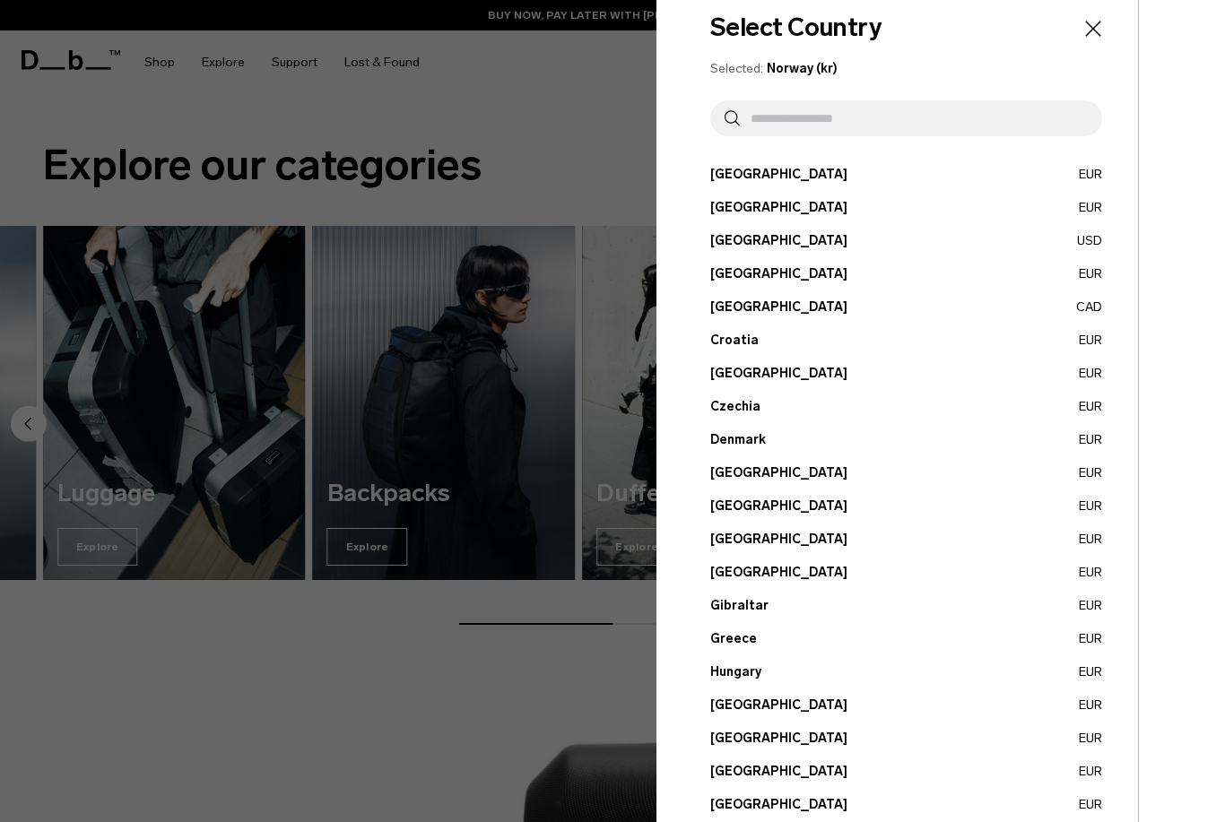
click at [1062, 117] on input "text" at bounding box center [914, 118] width 348 height 36
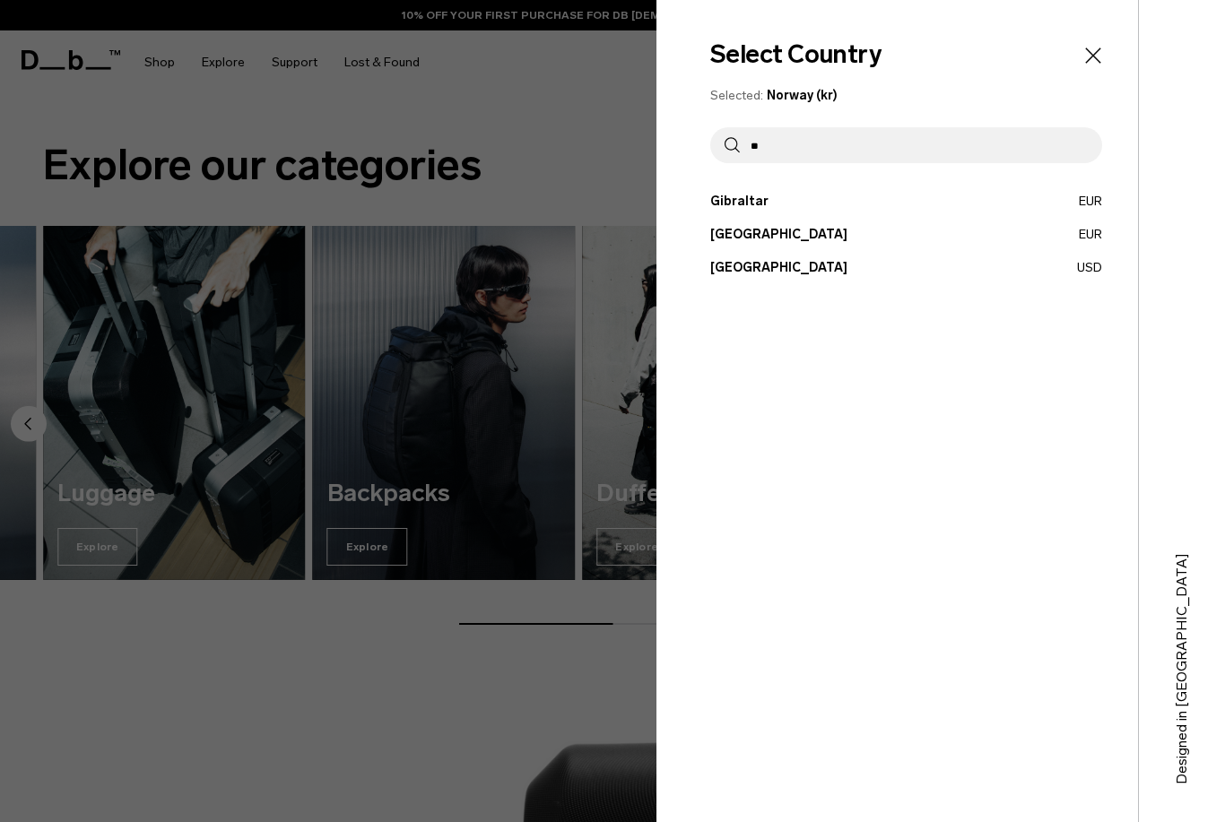
type input "*"
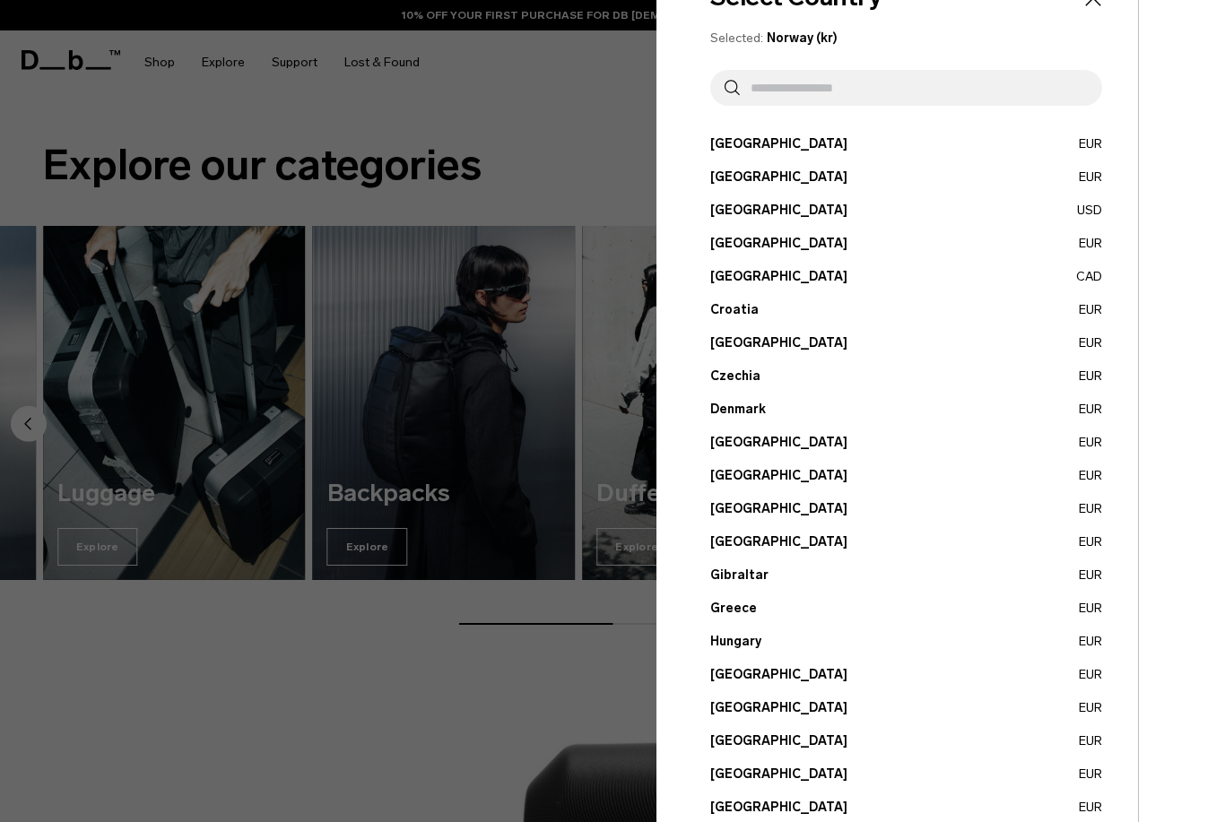
scroll to position [79, 0]
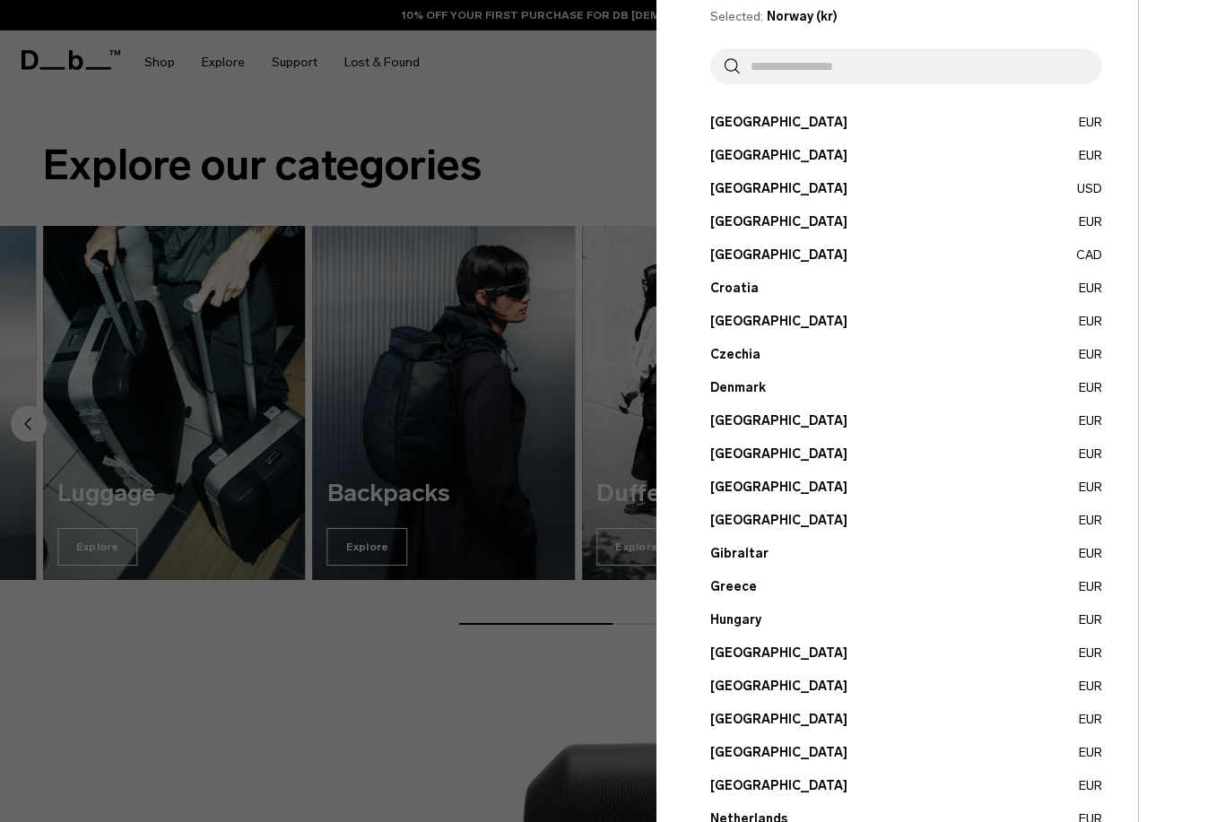
type input "*"
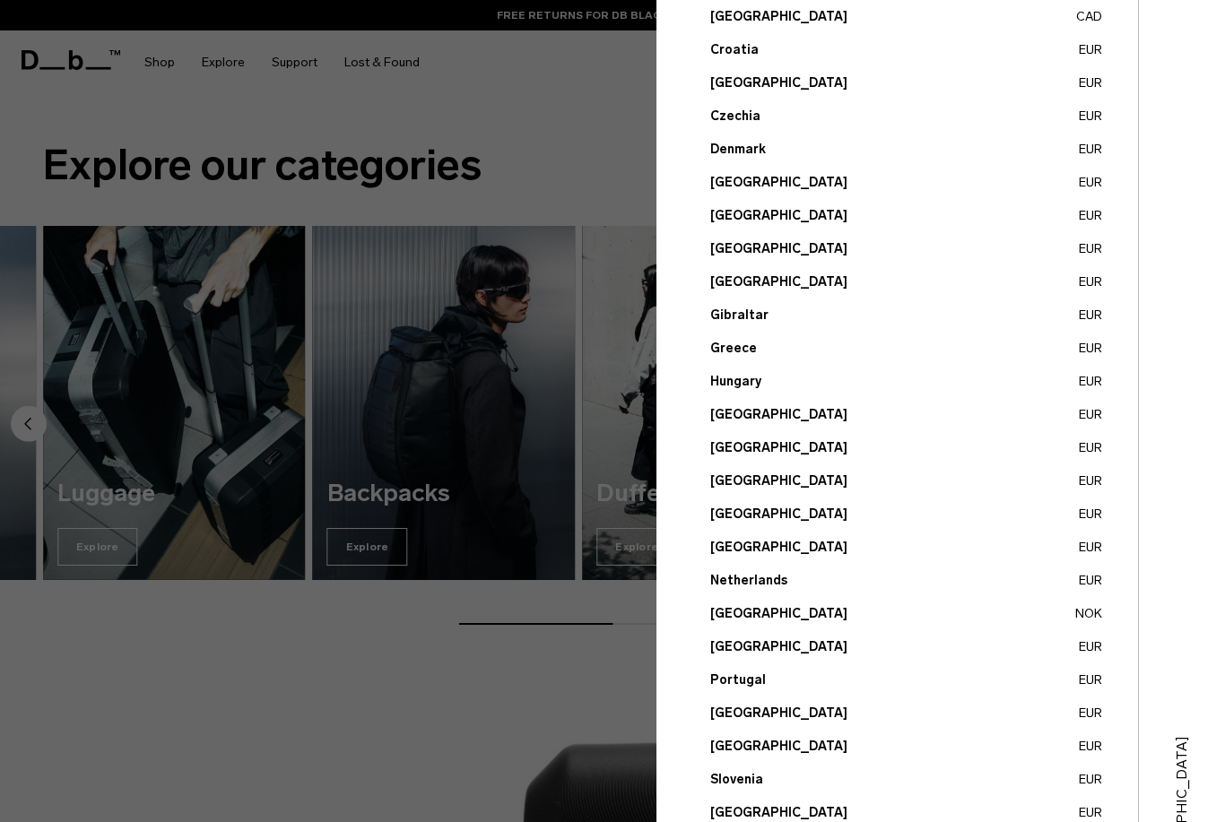
scroll to position [317, 0]
click at [968, 251] on button "France EUR" at bounding box center [906, 248] width 392 height 19
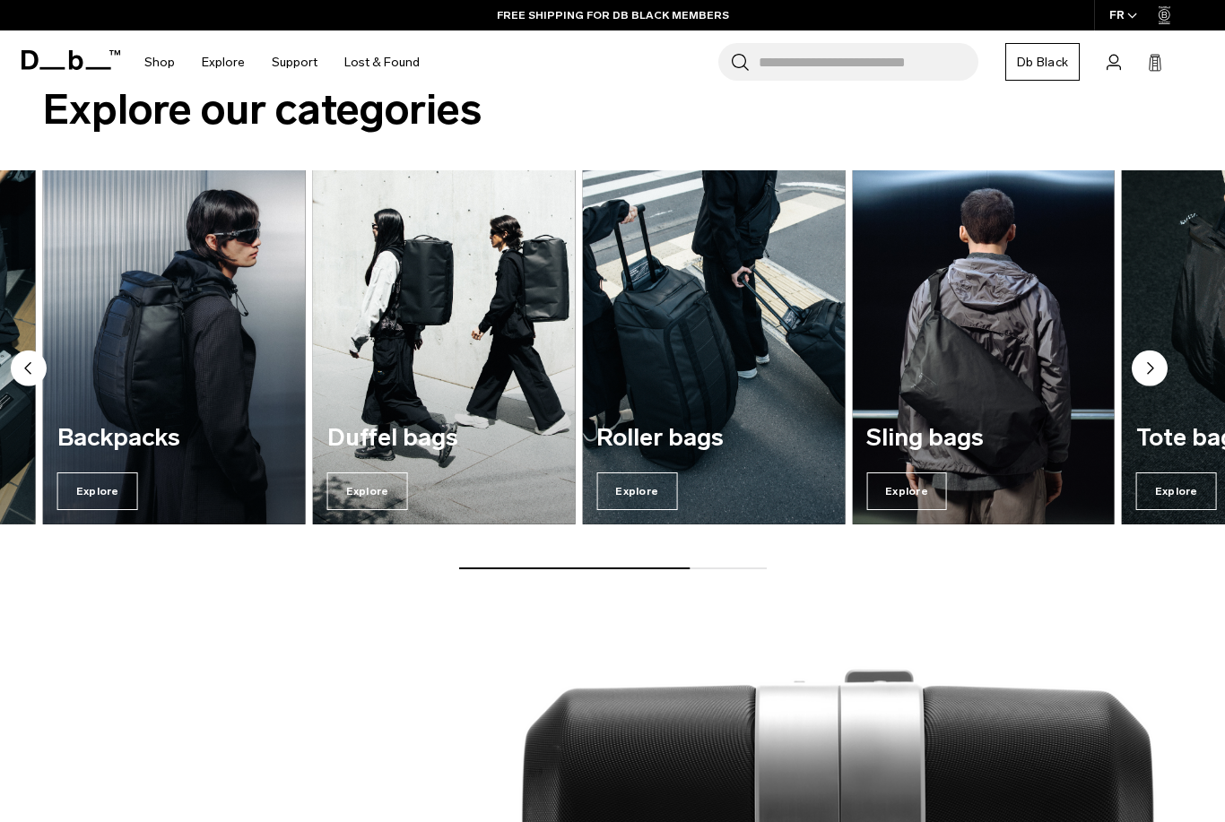
scroll to position [1894, 0]
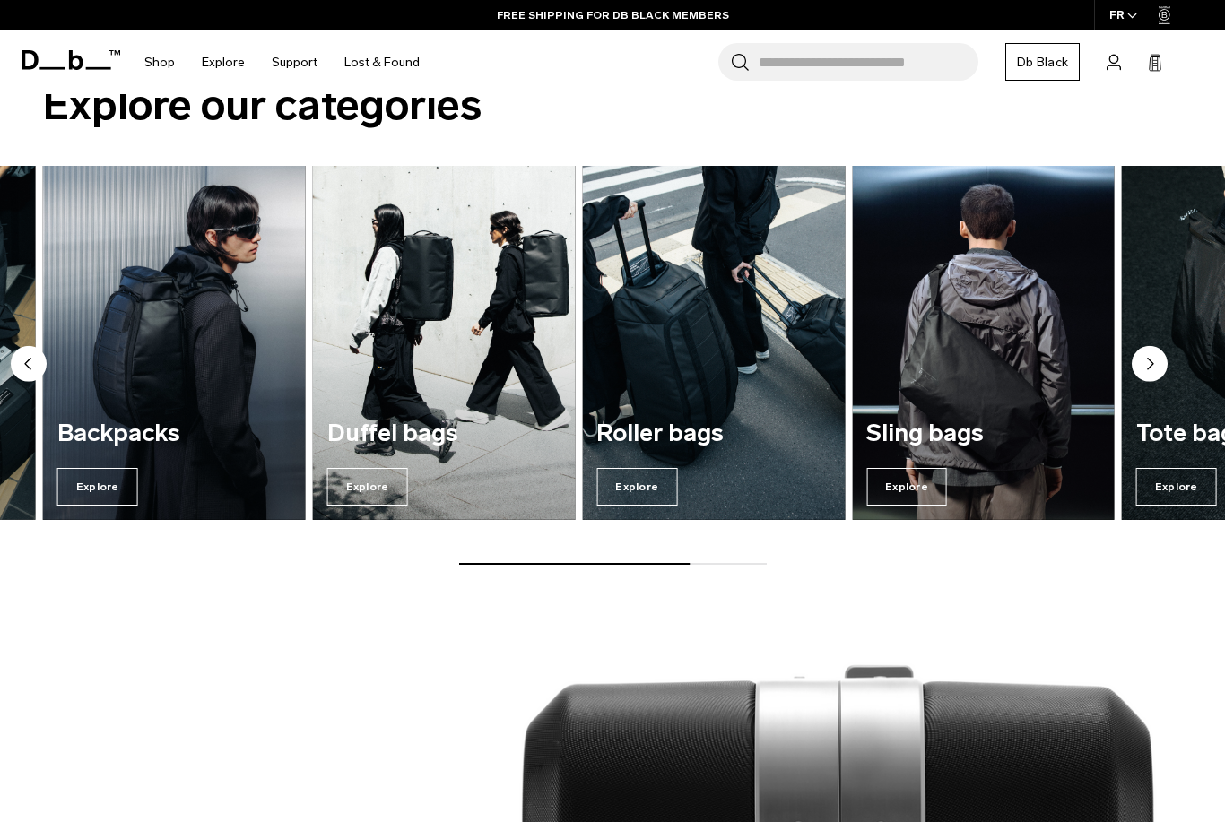
click at [910, 468] on span "Explore" at bounding box center [906, 487] width 81 height 38
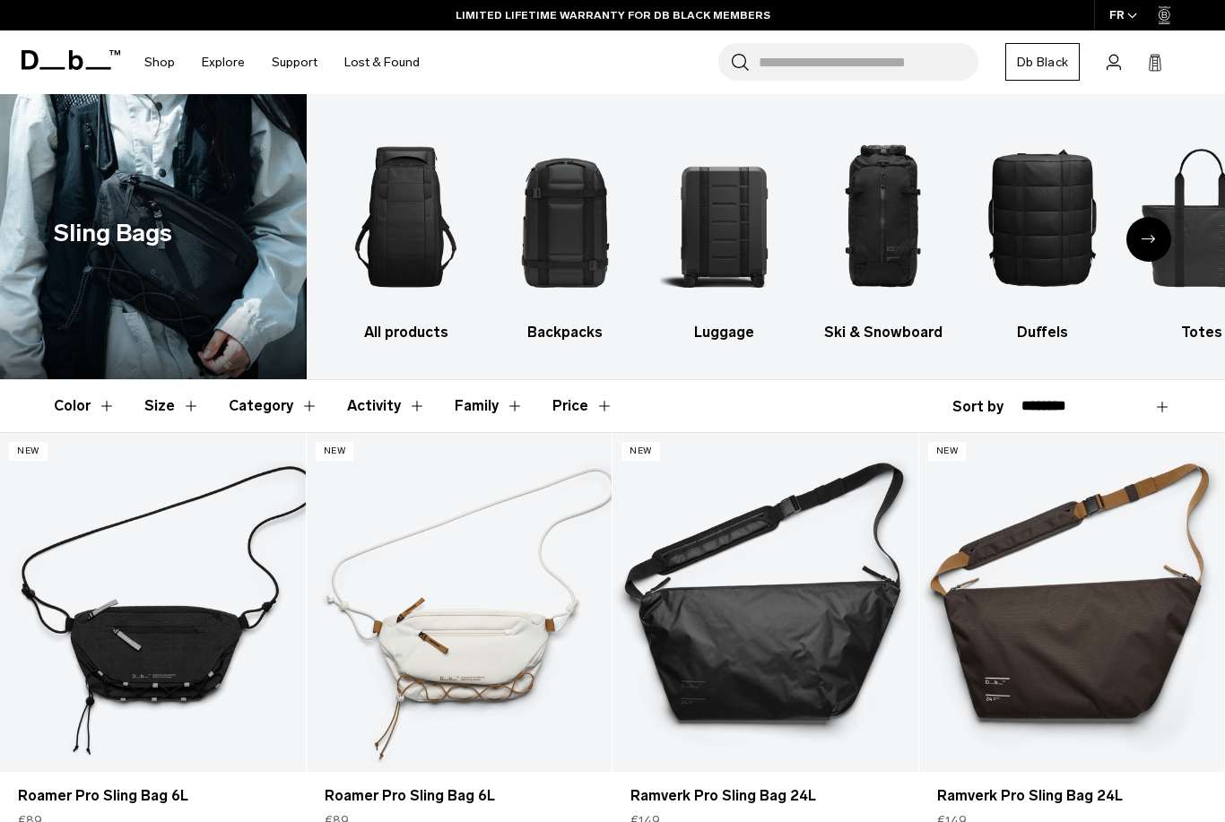
click at [1147, 241] on icon "Next slide" at bounding box center [1148, 239] width 14 height 8
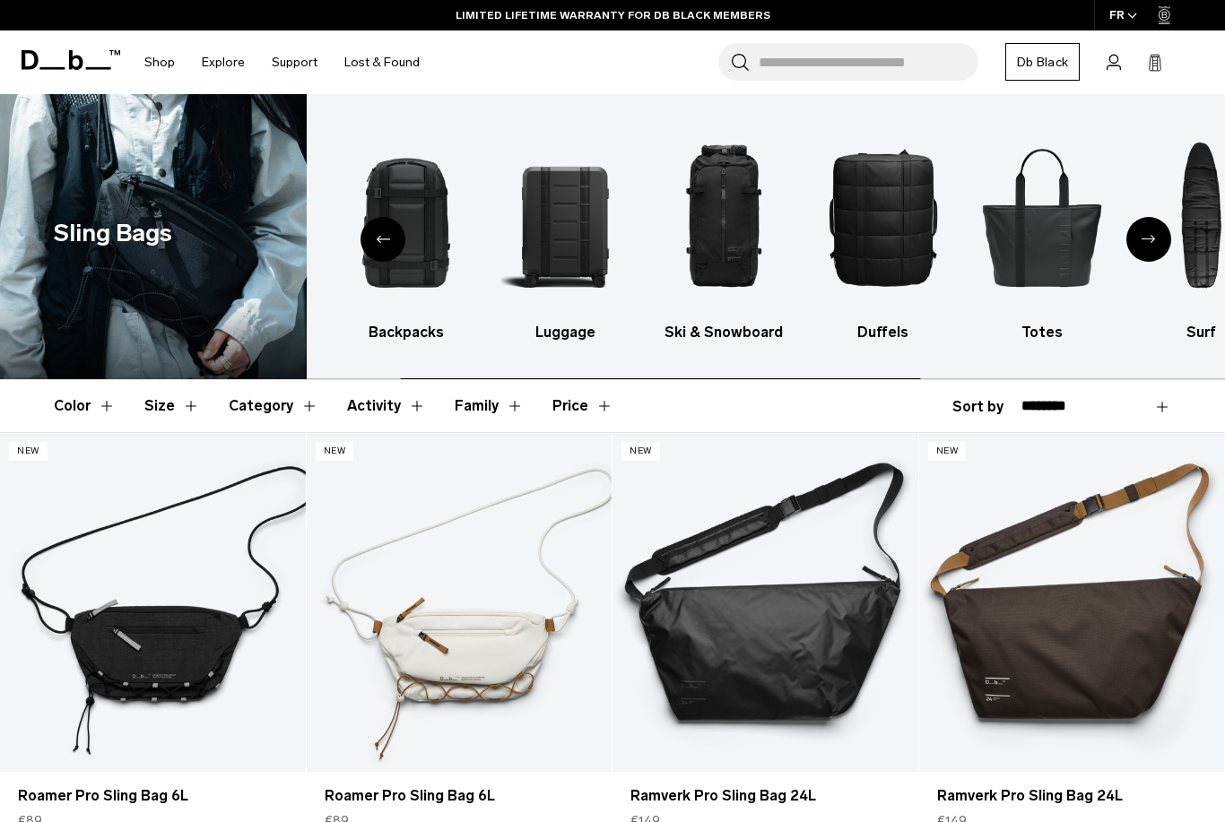
click at [1160, 242] on div "Next slide" at bounding box center [1148, 239] width 45 height 45
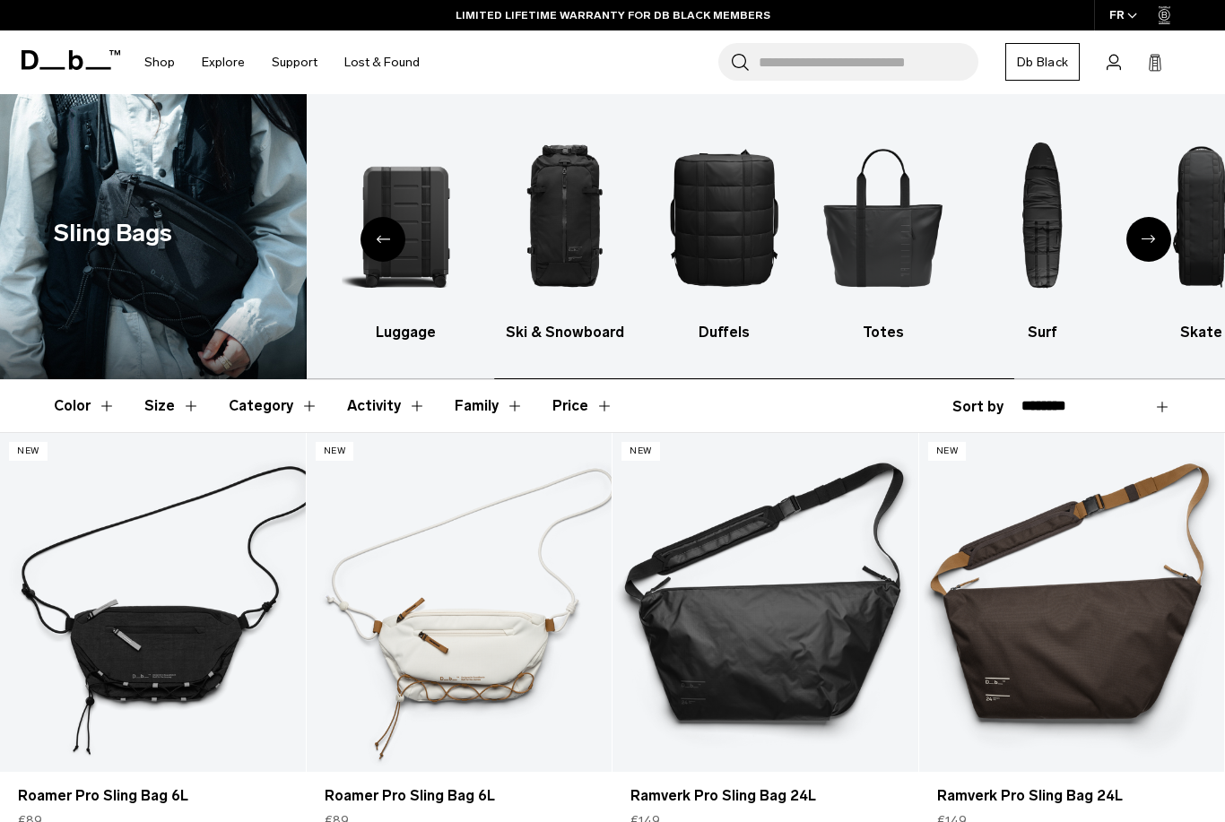
click at [1163, 240] on div "Next slide" at bounding box center [1148, 239] width 45 height 45
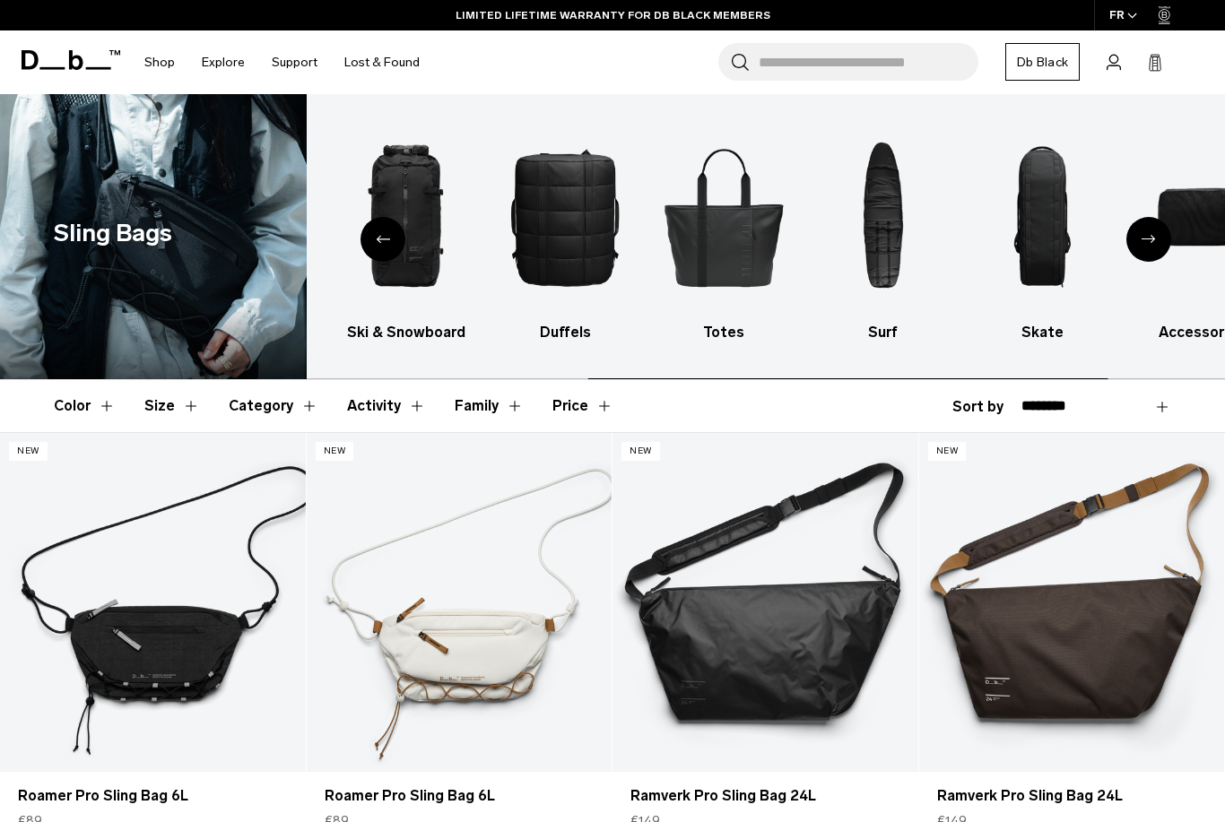
click at [1165, 244] on div "Next slide" at bounding box center [1148, 239] width 45 height 45
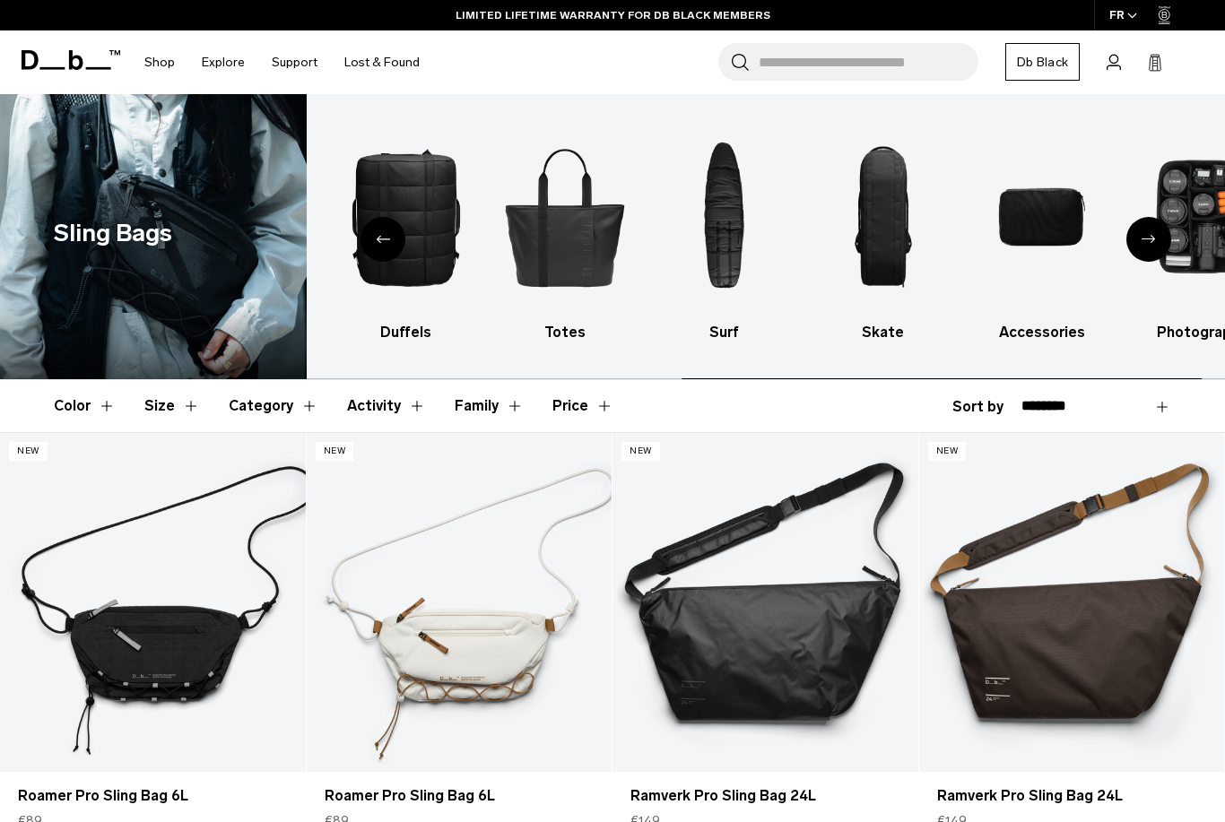
click at [1169, 244] on div "Next slide" at bounding box center [1148, 239] width 45 height 45
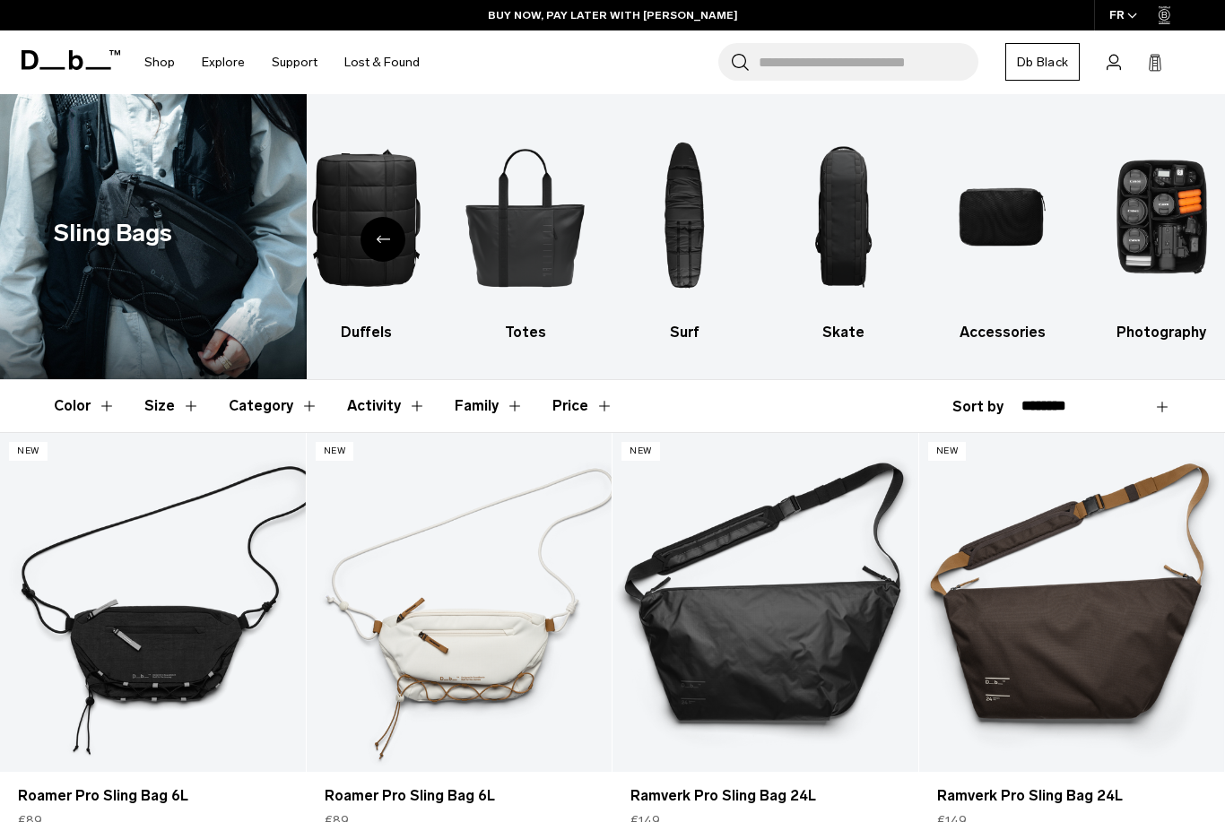
click at [1147, 199] on img "10 / 10" at bounding box center [1160, 217] width 127 height 192
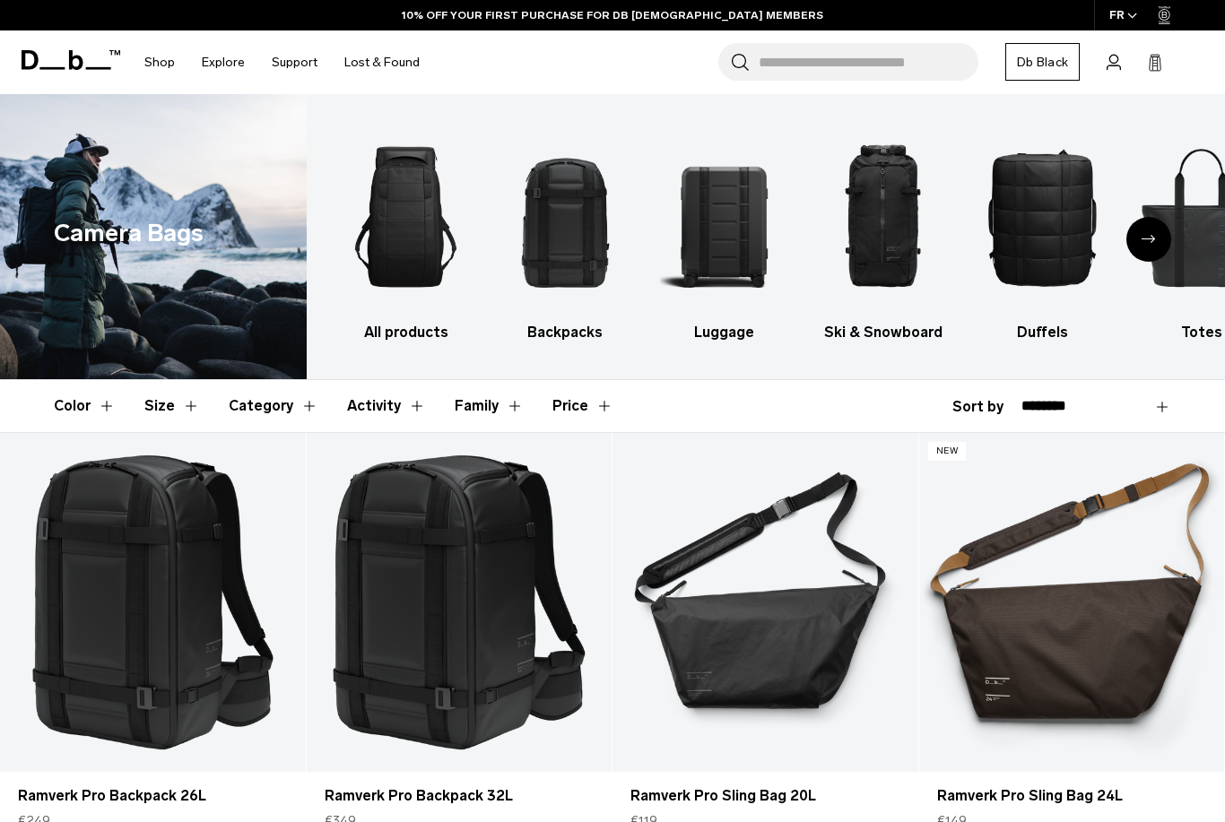
click at [1168, 242] on div "Next slide" at bounding box center [1148, 239] width 45 height 45
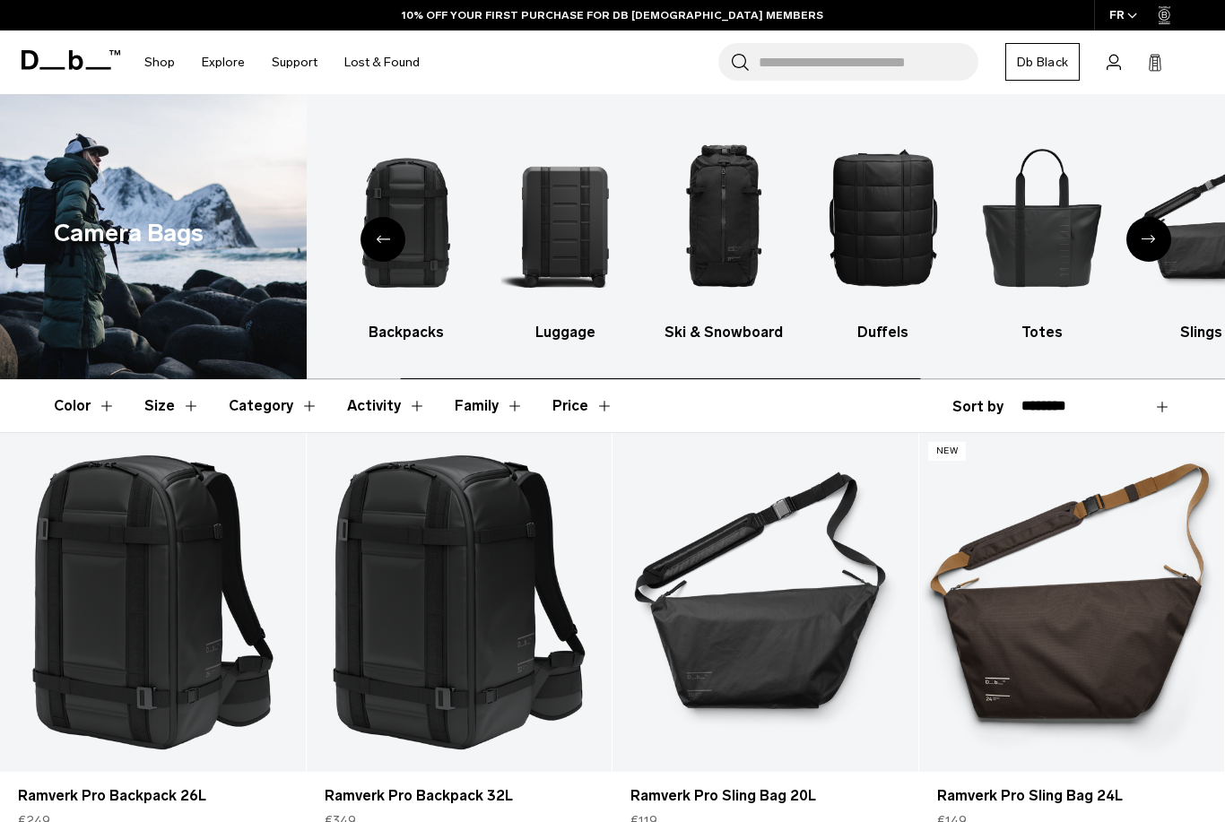
click at [1155, 246] on div "Next slide" at bounding box center [1148, 239] width 45 height 45
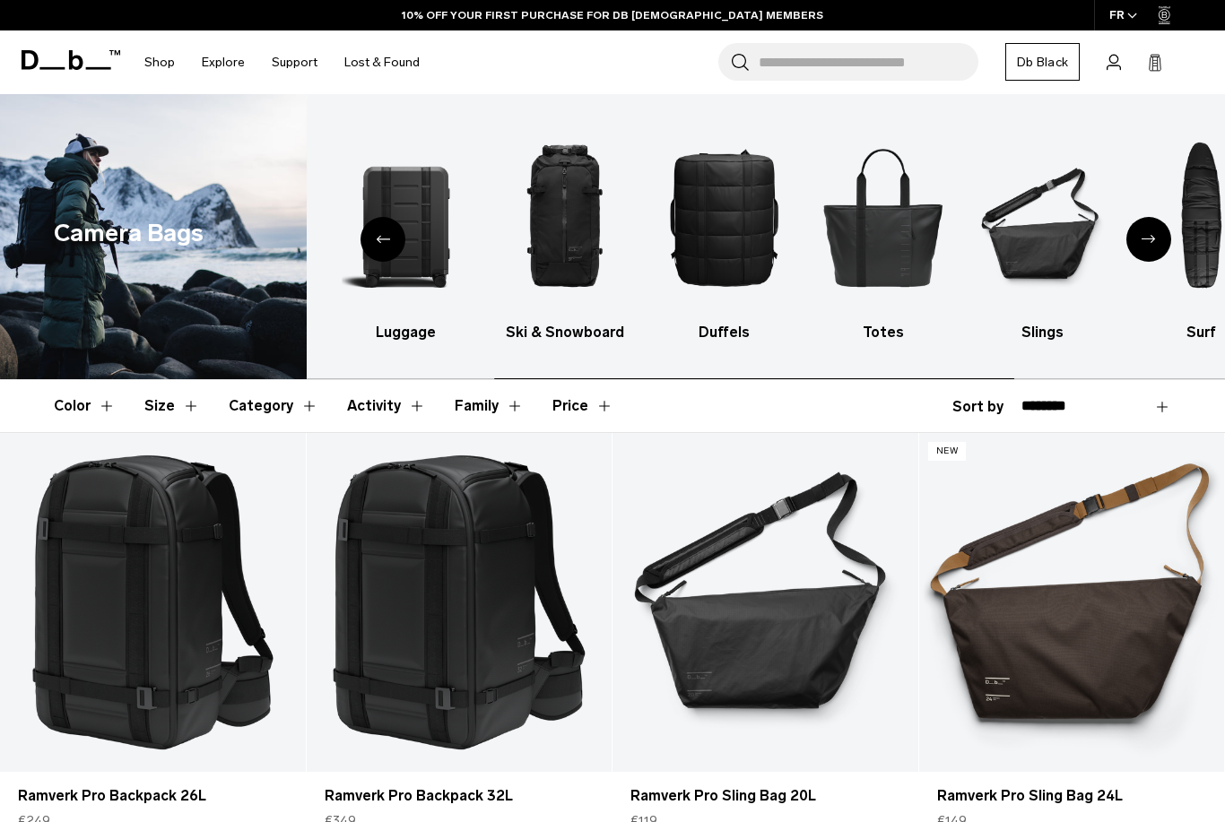
click at [1152, 257] on div "Next slide" at bounding box center [1148, 239] width 45 height 45
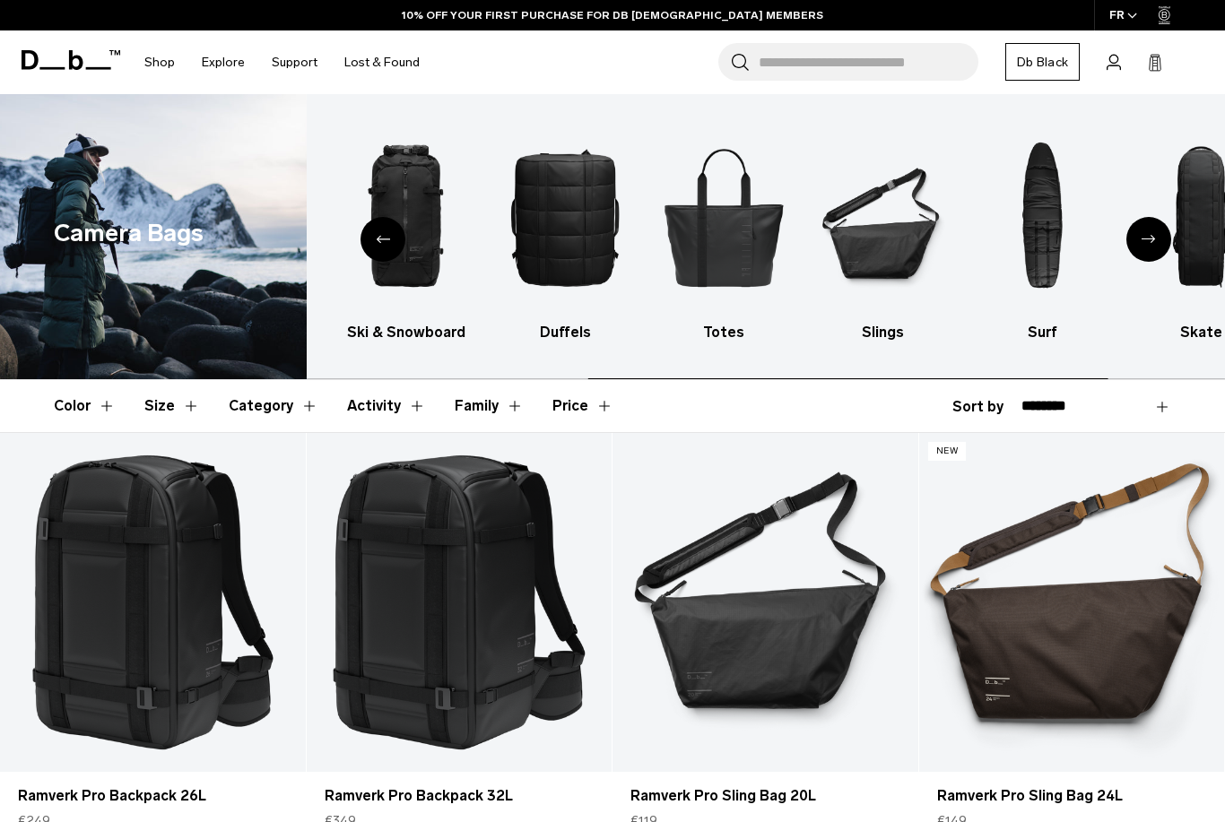
click at [1173, 247] on img "9 / 10" at bounding box center [1200, 217] width 127 height 192
click at [1162, 254] on div "Next slide" at bounding box center [1148, 239] width 45 height 45
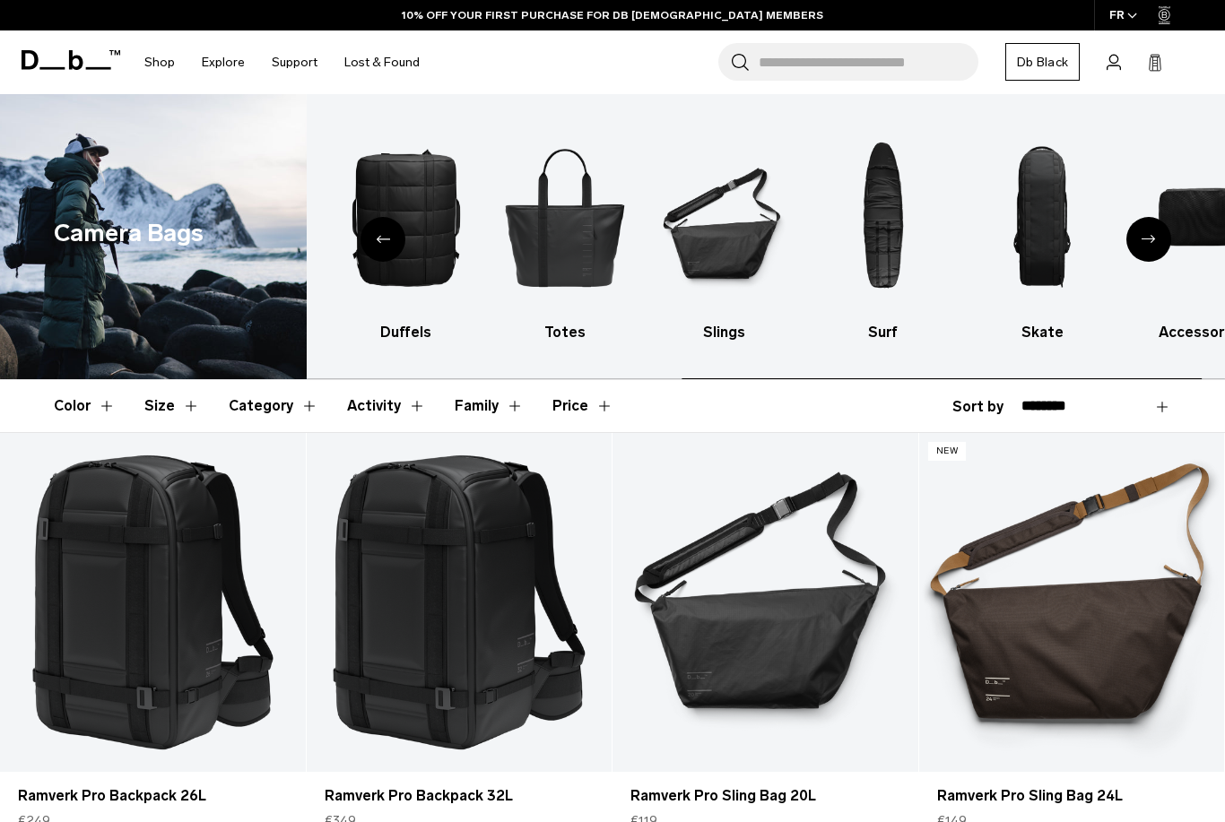
click at [1151, 255] on div "Next slide" at bounding box center [1148, 239] width 45 height 45
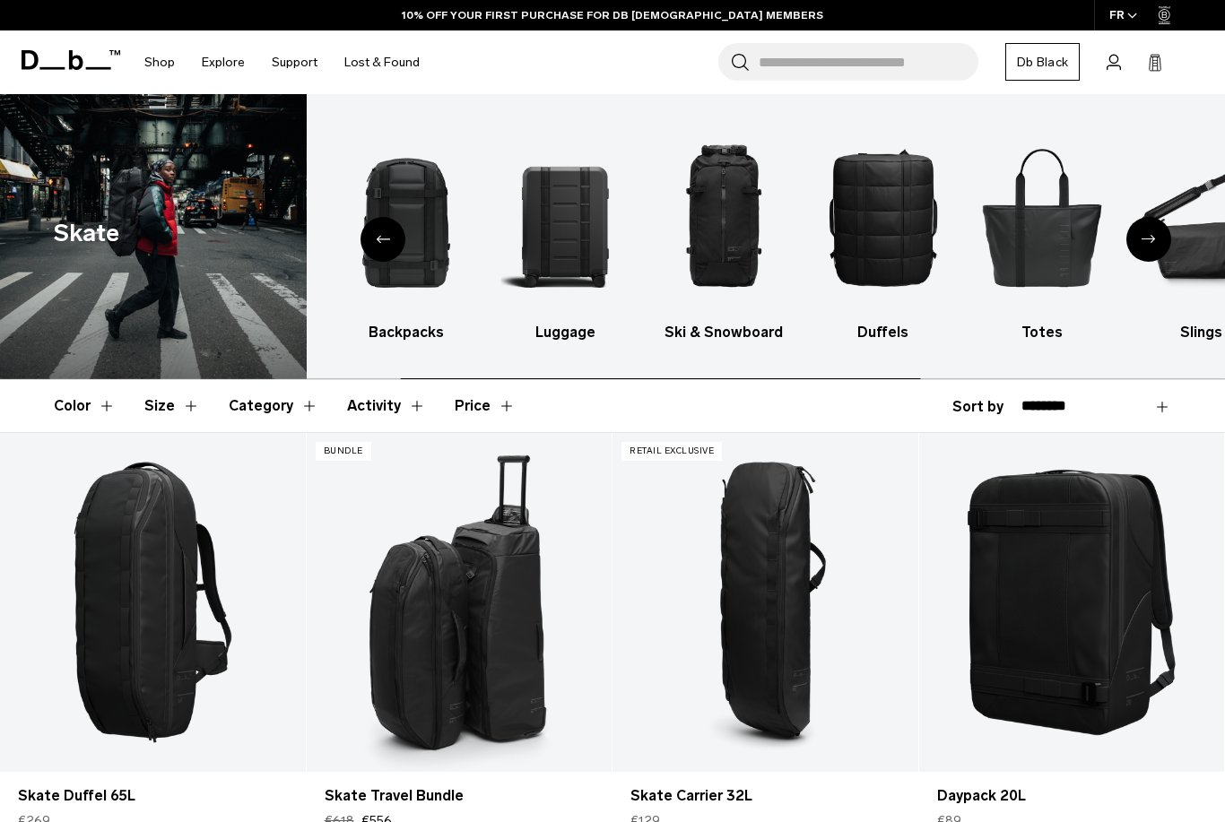
click at [1153, 247] on div "Next slide" at bounding box center [1148, 239] width 45 height 45
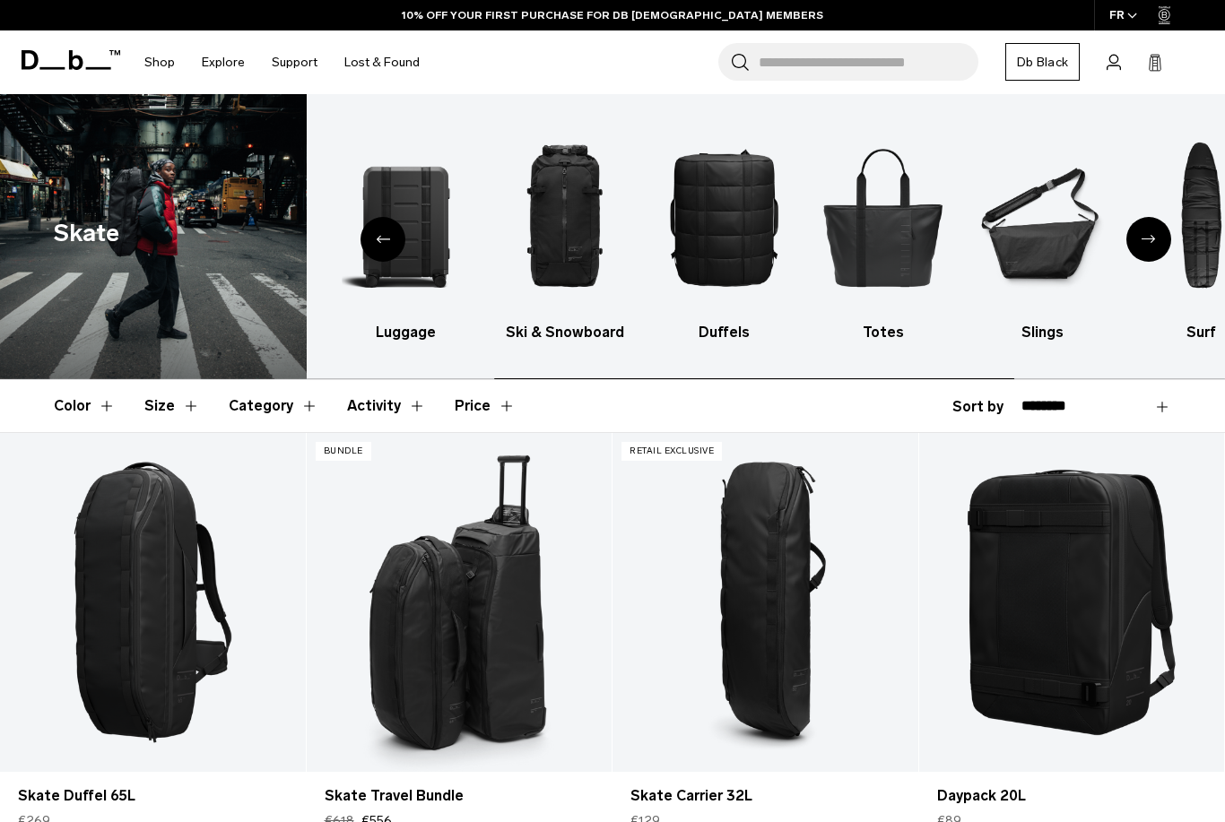
click at [1150, 247] on div "Next slide" at bounding box center [1148, 239] width 45 height 45
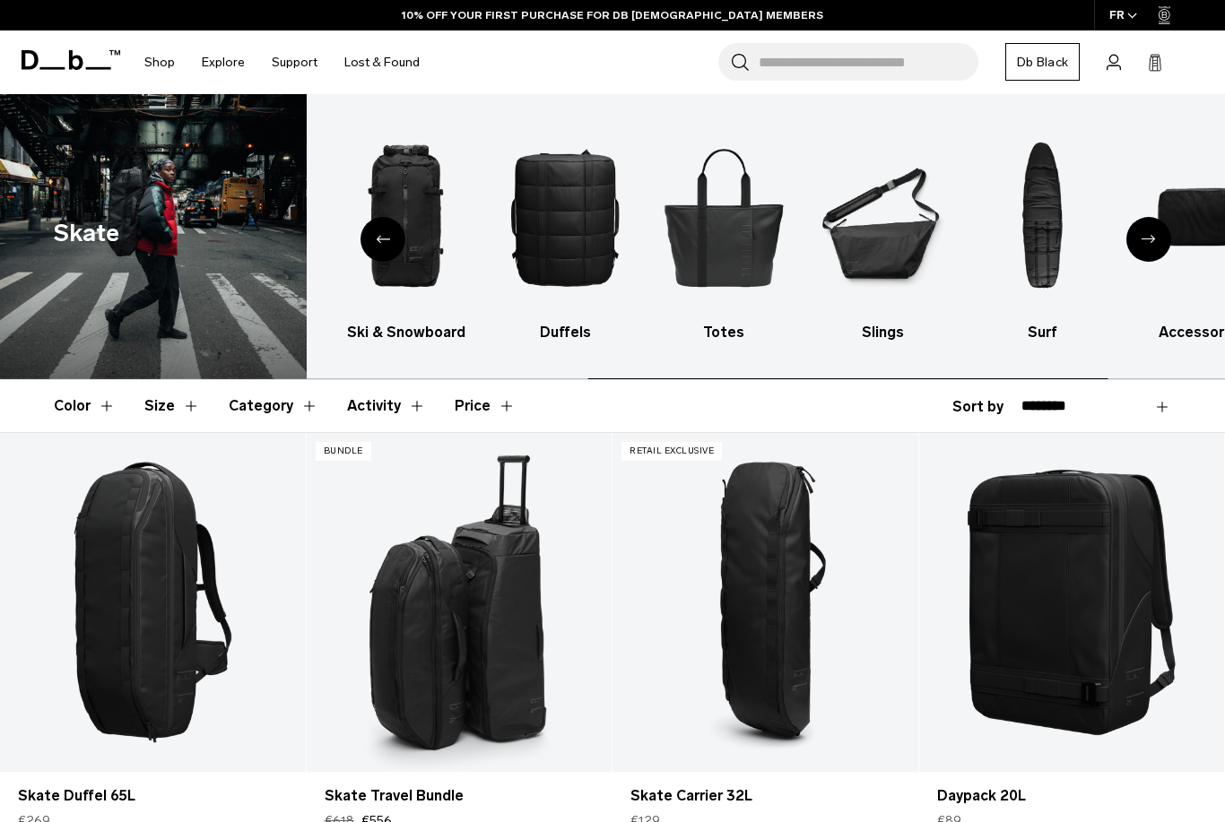
click at [1150, 246] on div "Next slide" at bounding box center [1148, 239] width 45 height 45
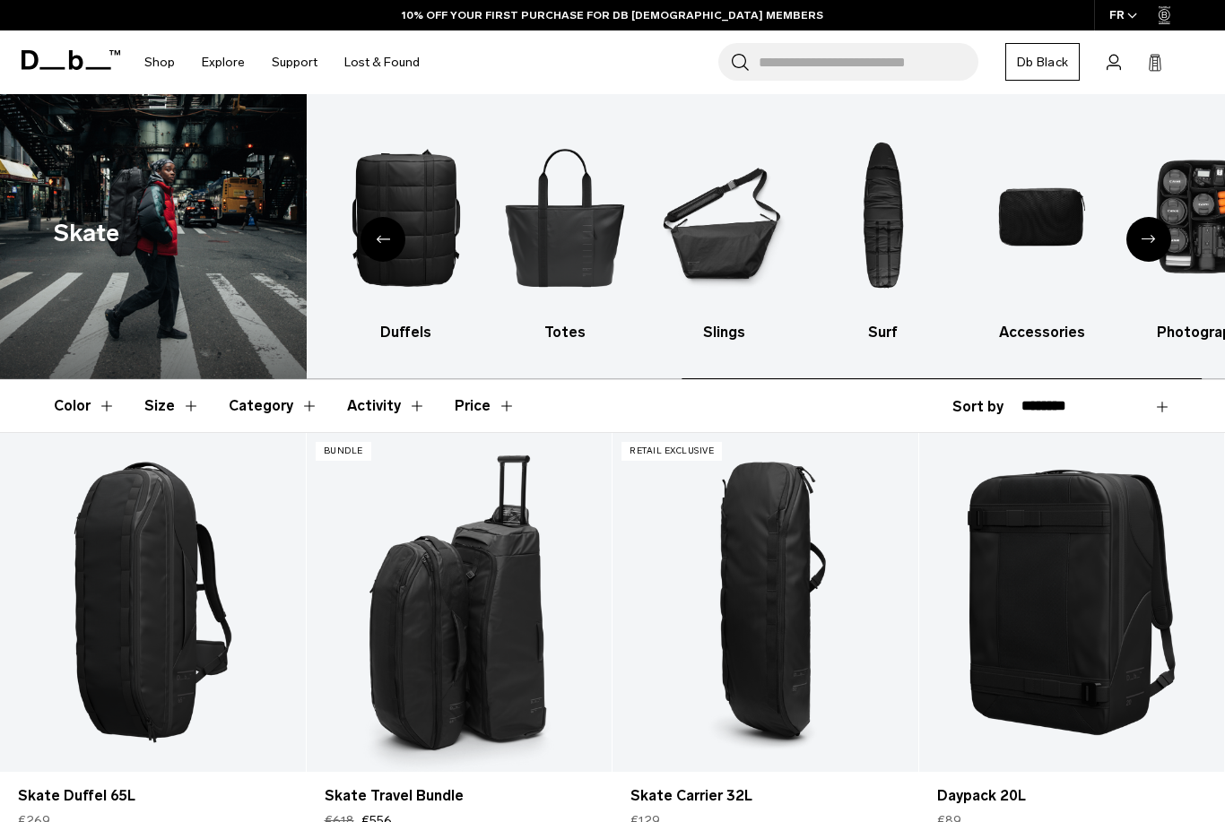
click at [1155, 242] on icon "Next slide" at bounding box center [1148, 239] width 14 height 8
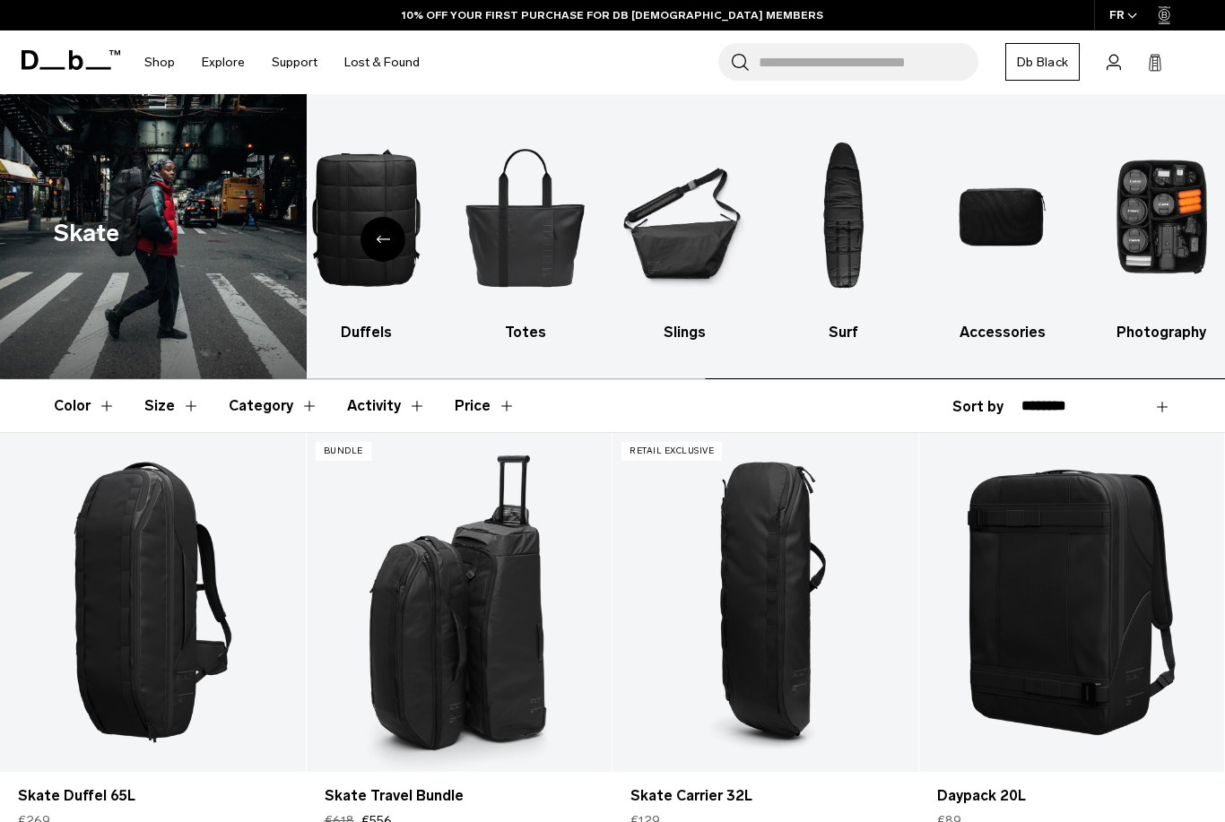
click at [1014, 262] on img "9 / 10" at bounding box center [1002, 217] width 127 height 192
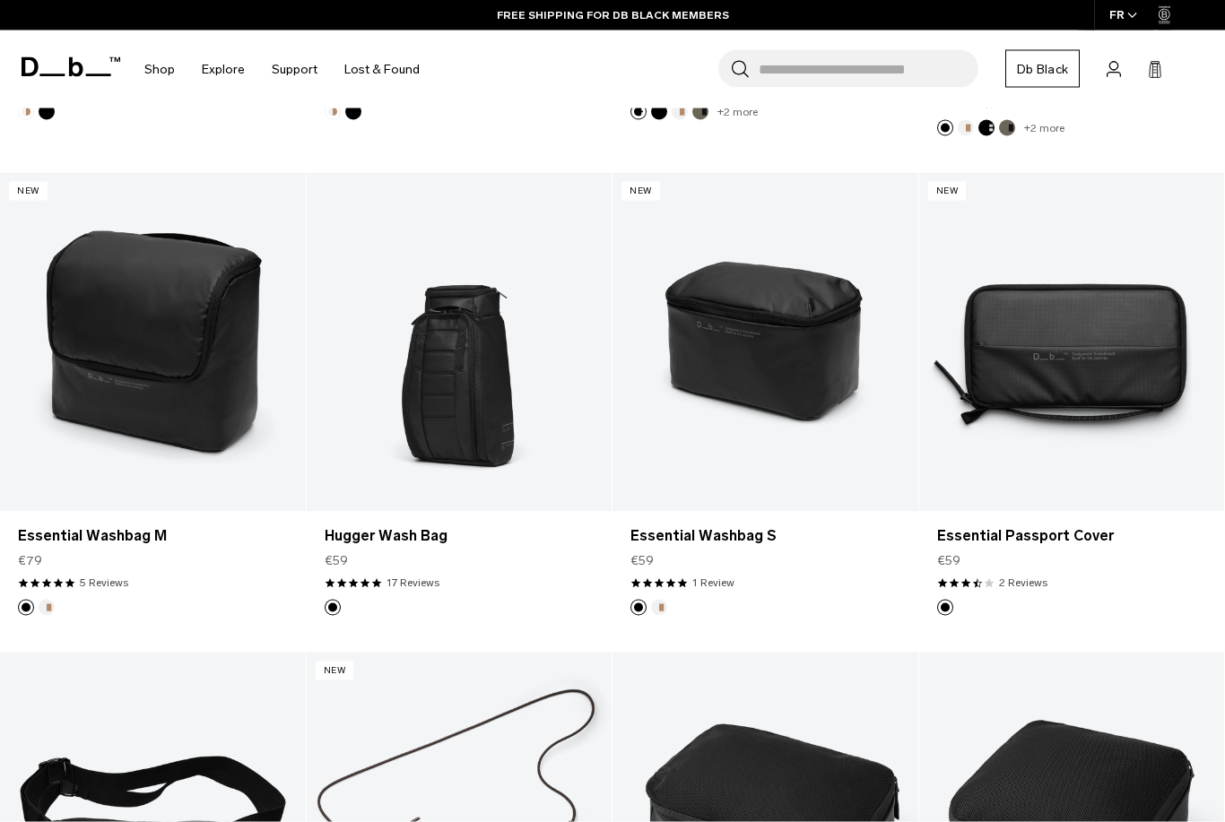
scroll to position [2176, 0]
